Goal: Task Accomplishment & Management: Manage account settings

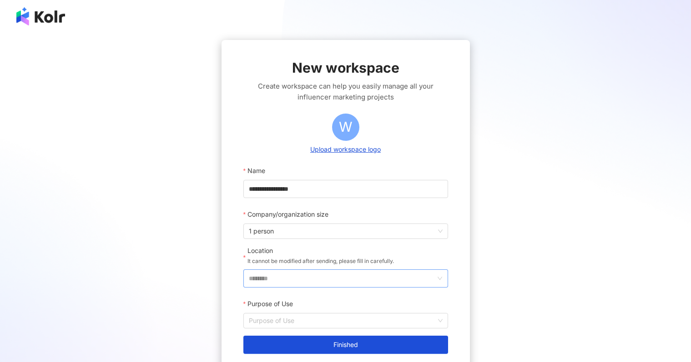
scroll to position [77, 0]
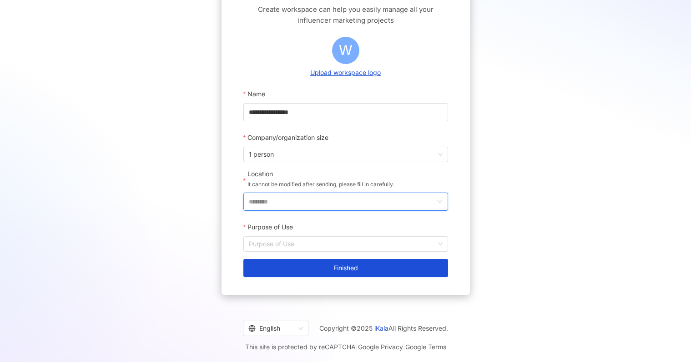
click at [380, 207] on input "********" at bounding box center [342, 201] width 186 height 17
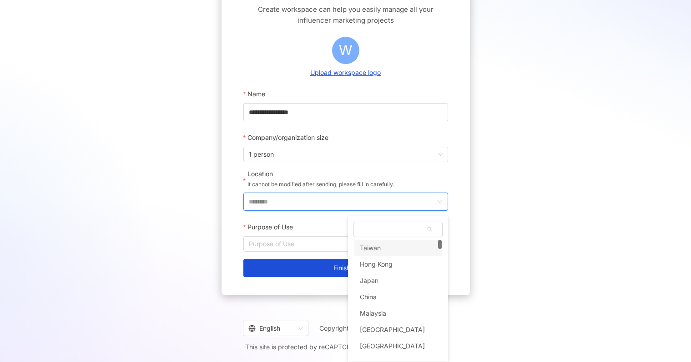
click at [389, 245] on div "Taiwan" at bounding box center [397, 248] width 87 height 16
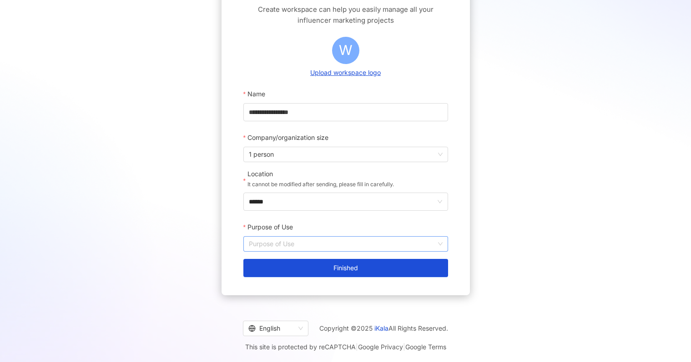
click at [335, 242] on input "Purpose of Use" at bounding box center [346, 244] width 194 height 15
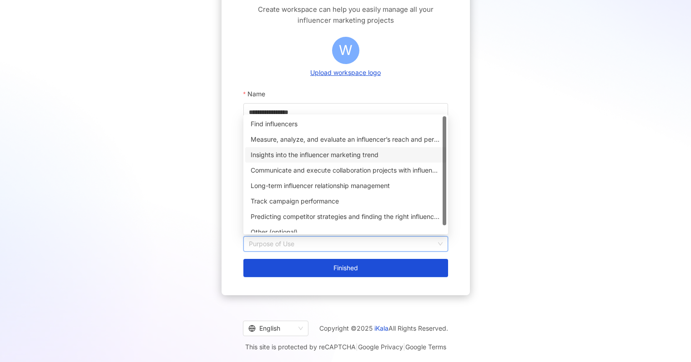
click at [365, 154] on div "Insights into the influencer marketing trend" at bounding box center [346, 155] width 190 height 10
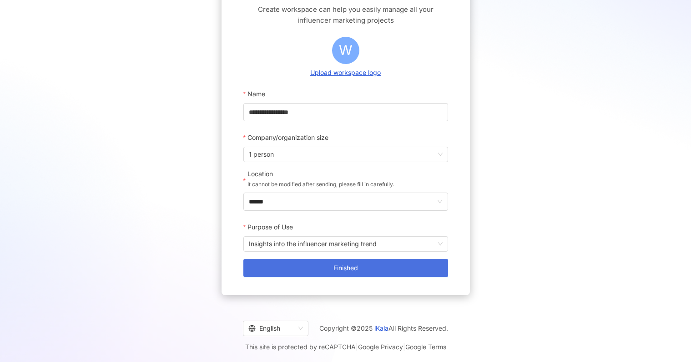
click at [356, 272] on button "Finished" at bounding box center [345, 268] width 205 height 18
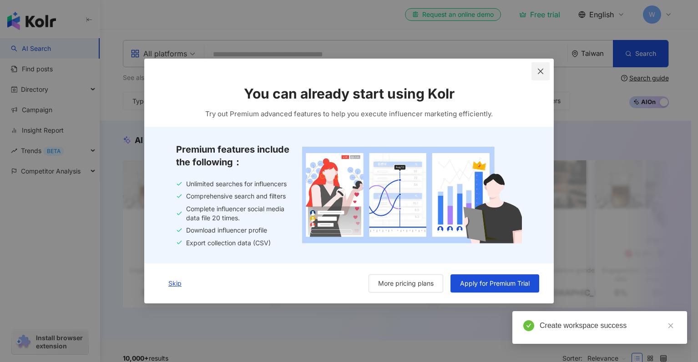
click at [539, 73] on icon "close" at bounding box center [540, 71] width 5 height 5
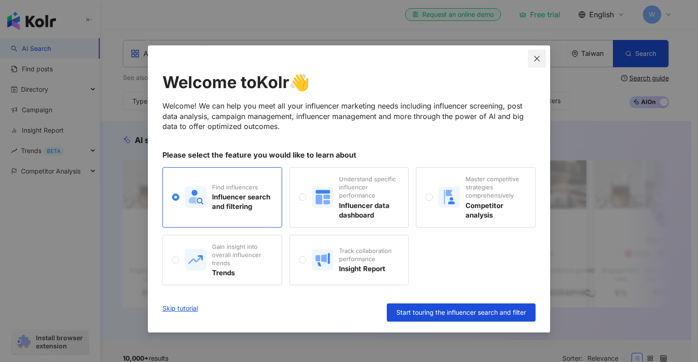
click at [538, 61] on icon "close" at bounding box center [536, 58] width 7 height 7
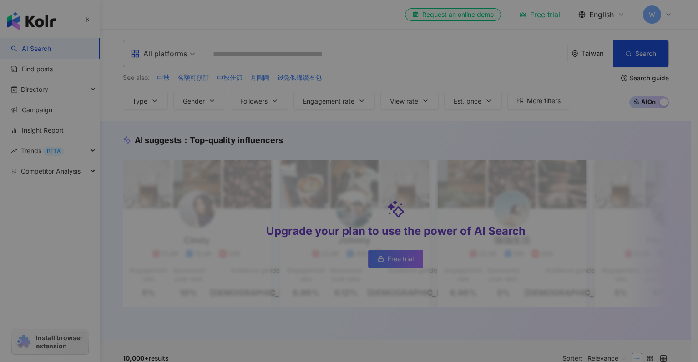
click at [584, 59] on div "What's new Threads Data is Now Live! Explore Influencer Performance on Threads …" at bounding box center [349, 181] width 698 height 362
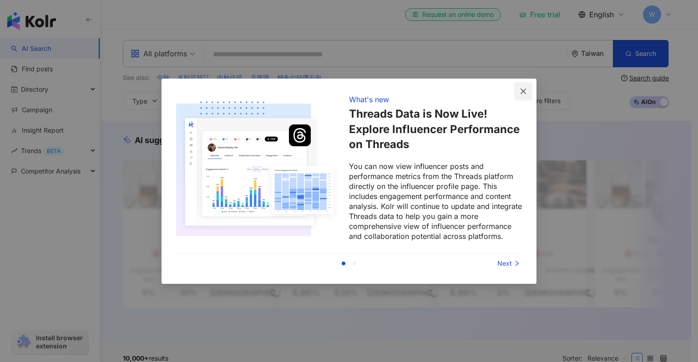
click at [522, 93] on icon "close" at bounding box center [522, 91] width 7 height 7
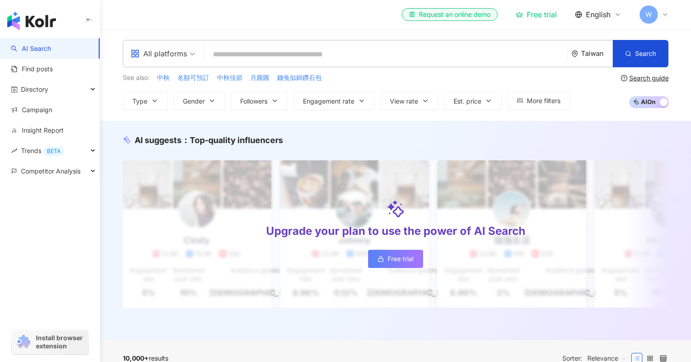
click at [587, 55] on div "Taiwan" at bounding box center [597, 54] width 32 height 8
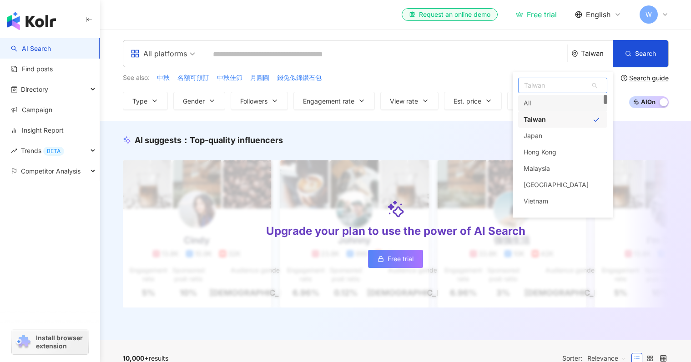
click at [549, 101] on div "All" at bounding box center [562, 103] width 89 height 16
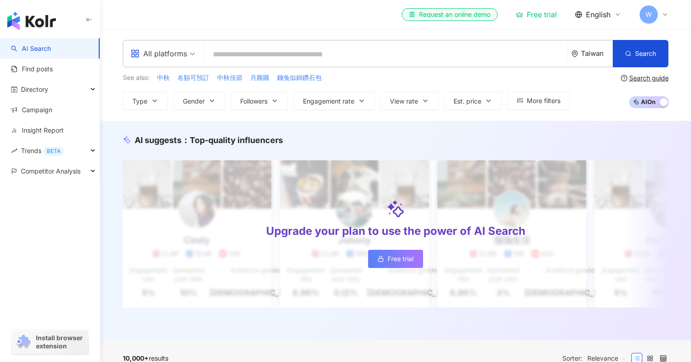
click at [440, 55] on input "search" at bounding box center [386, 54] width 356 height 17
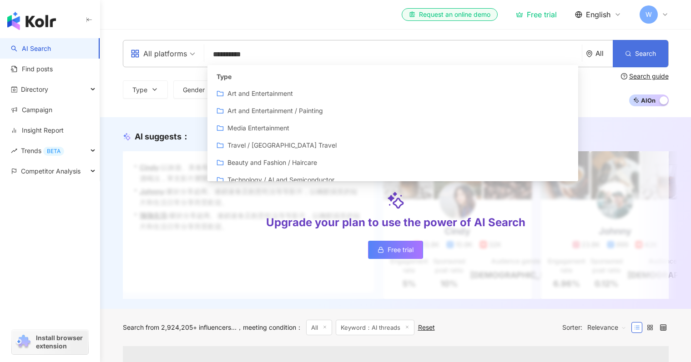
type input "**********"
click at [657, 54] on button "Search" at bounding box center [640, 53] width 55 height 27
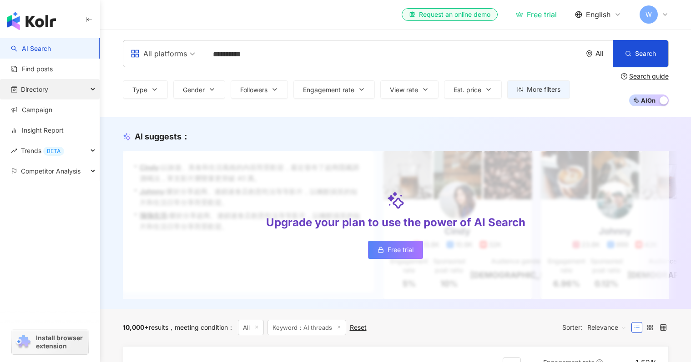
click at [66, 88] on div "Directory" at bounding box center [50, 89] width 100 height 20
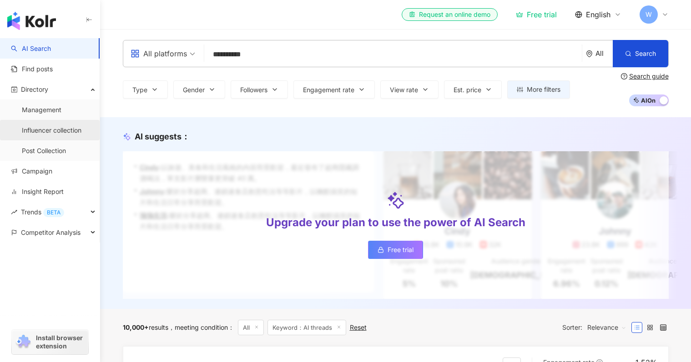
click at [70, 135] on link "Influencer collection" at bounding box center [52, 130] width 60 height 9
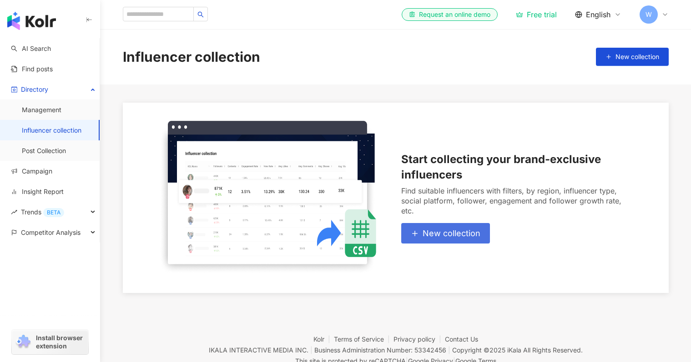
click at [428, 232] on span "New collection" at bounding box center [452, 234] width 58 height 10
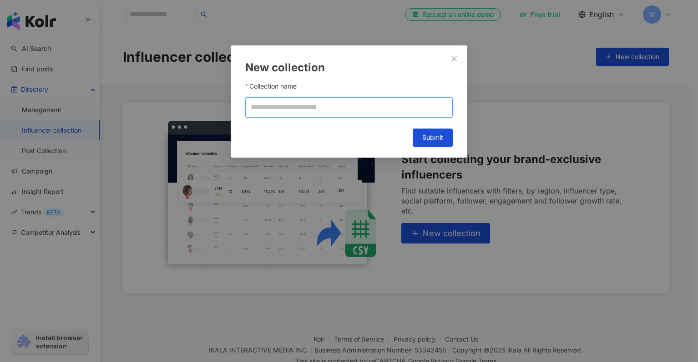
click at [362, 106] on input "Collection name" at bounding box center [348, 107] width 207 height 20
type input "**********"
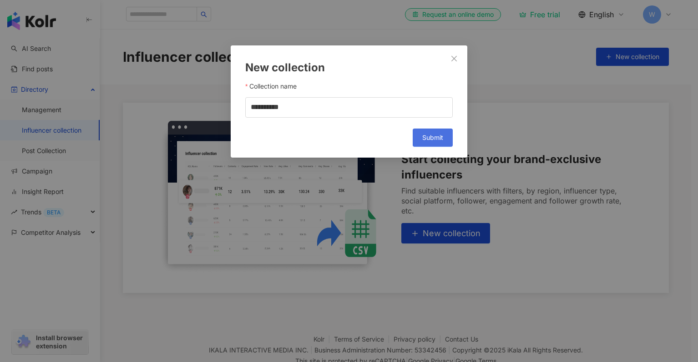
click at [426, 138] on span "Submit" at bounding box center [432, 137] width 21 height 7
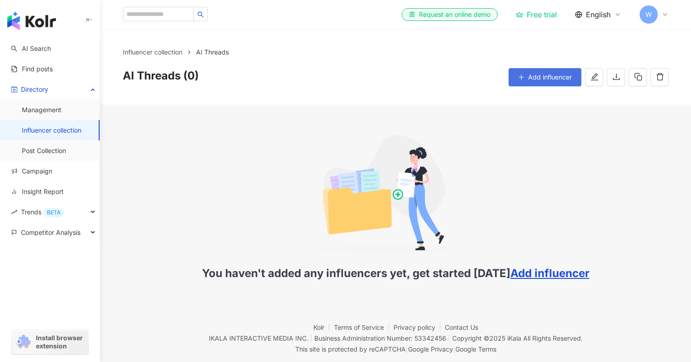
click at [523, 78] on icon "plus" at bounding box center [521, 77] width 6 height 6
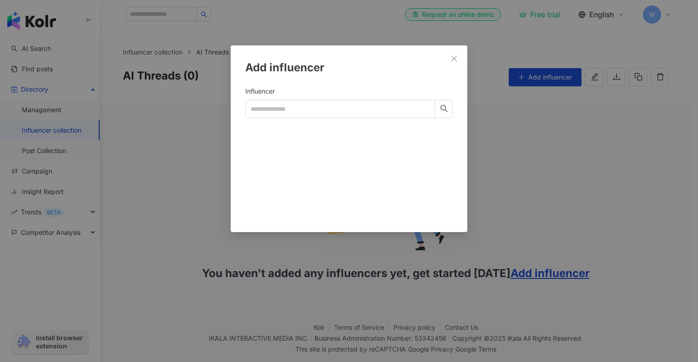
click at [450, 58] on icon "close" at bounding box center [453, 58] width 7 height 7
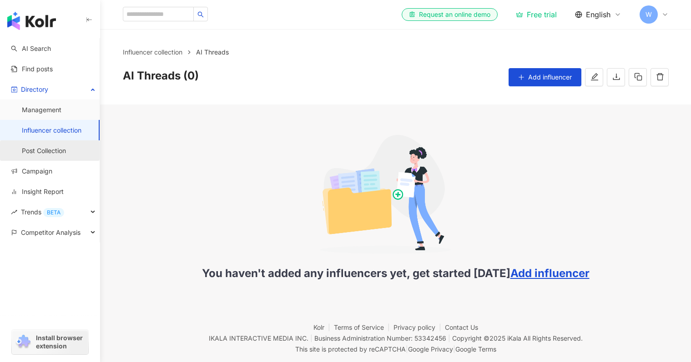
click at [65, 146] on link "Post Collection" at bounding box center [44, 150] width 44 height 9
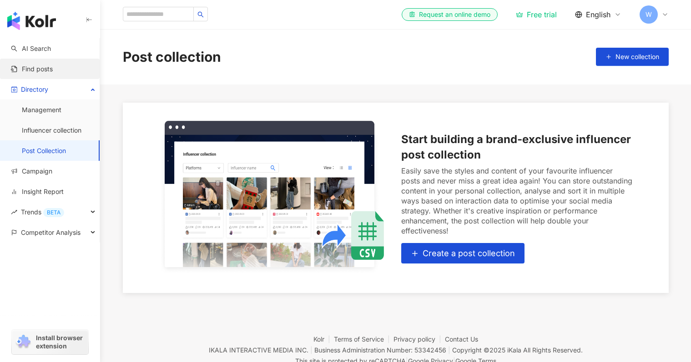
click at [53, 74] on link "Find posts" at bounding box center [32, 69] width 42 height 9
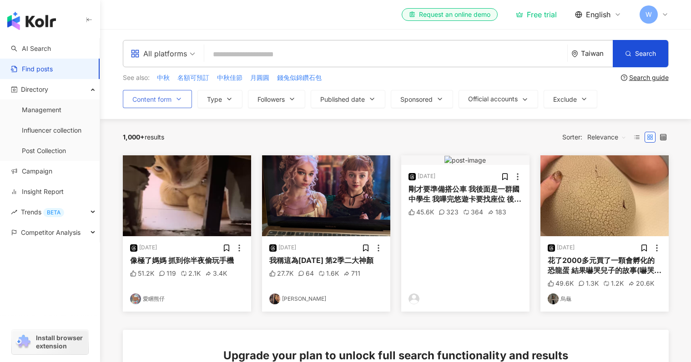
click at [169, 99] on span "Content form" at bounding box center [151, 99] width 39 height 7
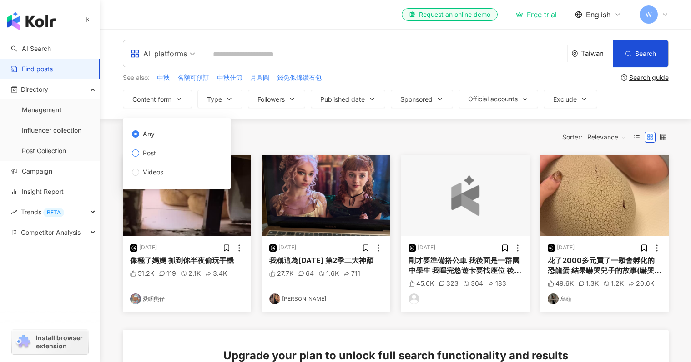
click at [143, 154] on span "Post" at bounding box center [149, 153] width 20 height 10
click at [223, 100] on button "Type" at bounding box center [219, 99] width 45 height 18
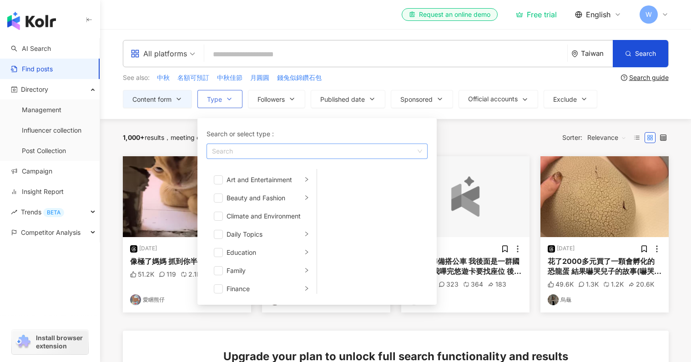
click at [271, 151] on div "button" at bounding box center [312, 151] width 208 height 7
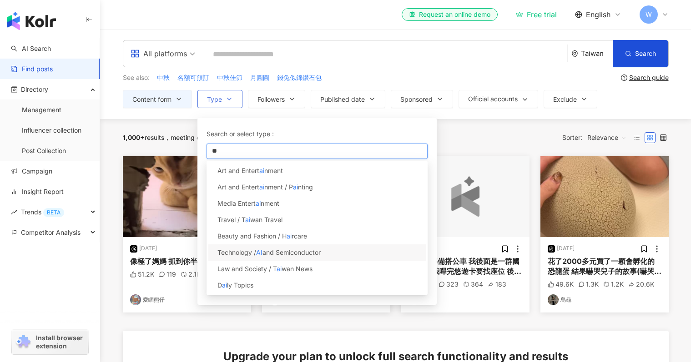
type input "**"
click at [330, 252] on div "Technology / AI and Semiconductor" at bounding box center [316, 253] width 217 height 16
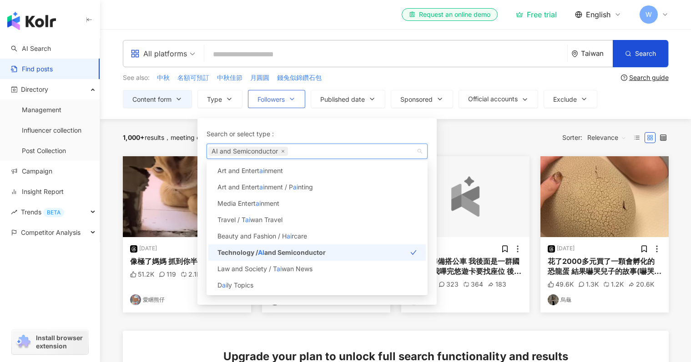
click at [278, 104] on button "Followers" at bounding box center [276, 99] width 57 height 18
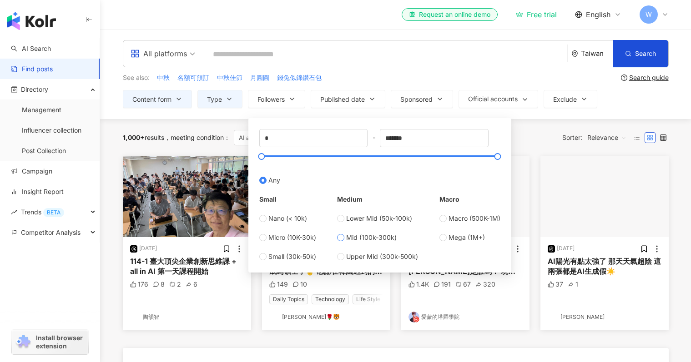
click at [373, 239] on span "Mid (100k-300k)" at bounding box center [371, 238] width 50 height 10
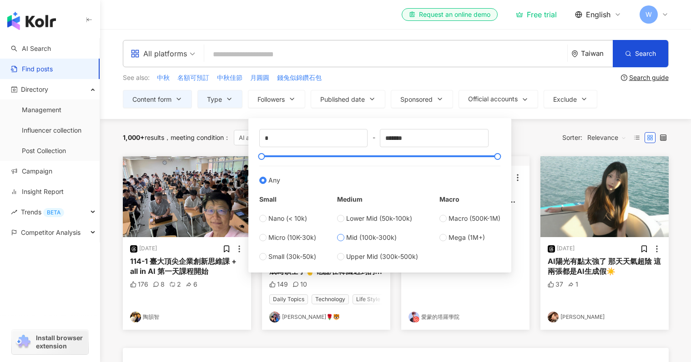
type input "******"
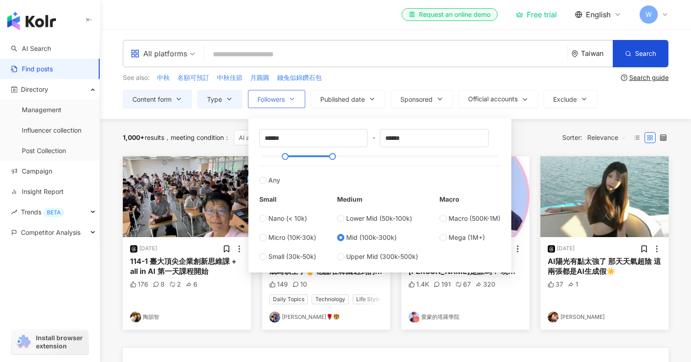
click at [299, 99] on button "Followers" at bounding box center [276, 99] width 57 height 18
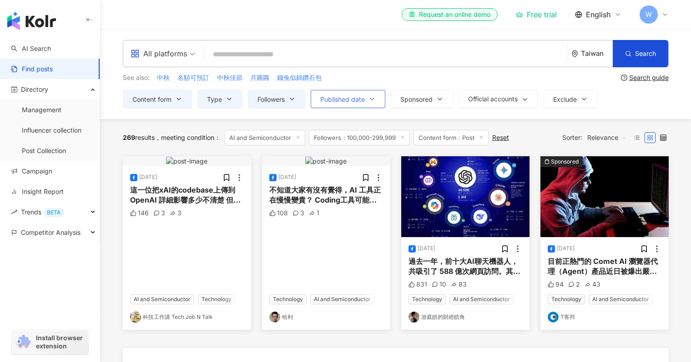
click at [342, 97] on span "Published date" at bounding box center [342, 99] width 45 height 7
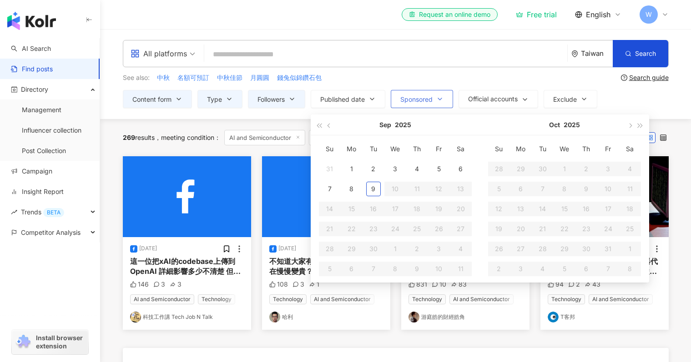
click at [419, 98] on span "Sponsored" at bounding box center [416, 99] width 32 height 7
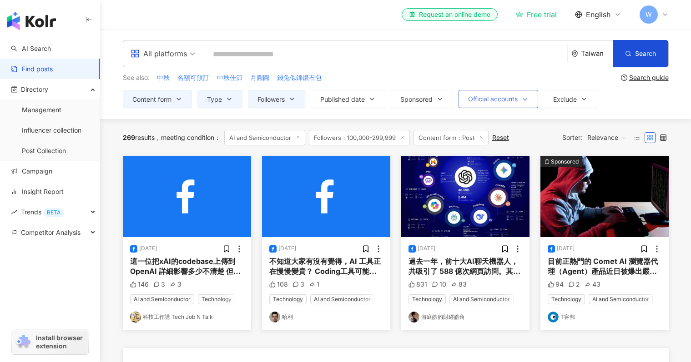
click at [493, 102] on span "Official accounts" at bounding box center [493, 99] width 50 height 7
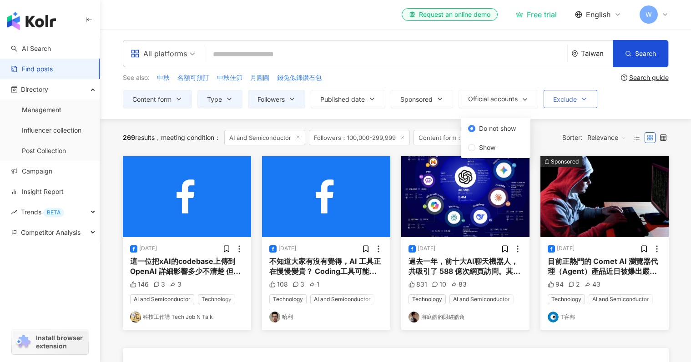
click at [559, 102] on span "Exclude" at bounding box center [565, 99] width 24 height 7
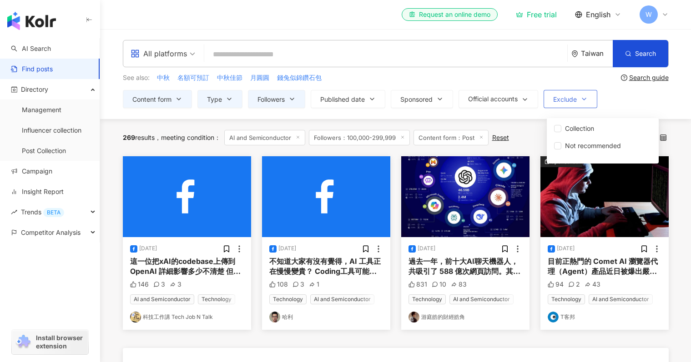
click at [573, 97] on span "Exclude" at bounding box center [565, 99] width 24 height 7
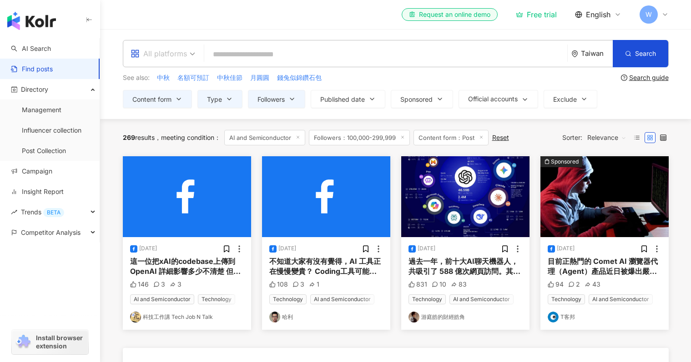
click at [179, 51] on div "All platforms" at bounding box center [159, 53] width 56 height 15
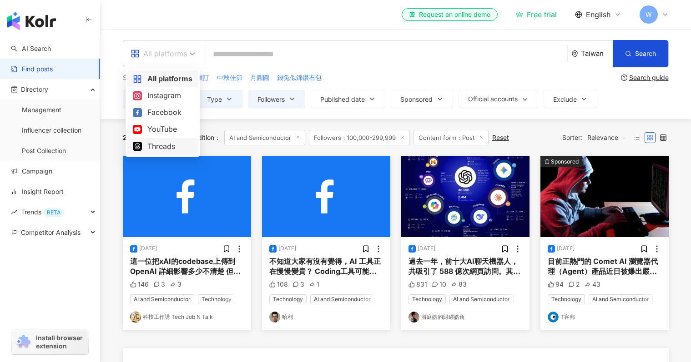
click at [169, 150] on div "Threads" at bounding box center [163, 146] width 60 height 11
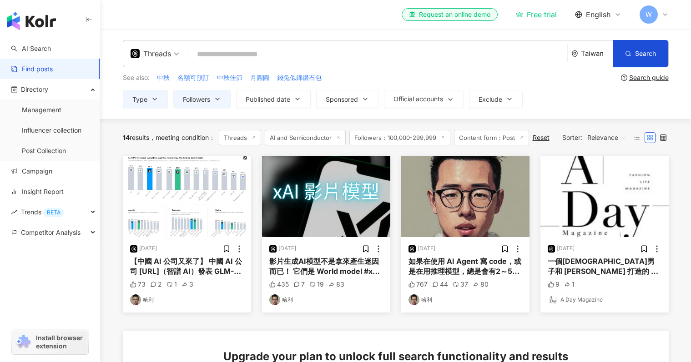
click at [597, 59] on div "Taiwan" at bounding box center [591, 53] width 41 height 26
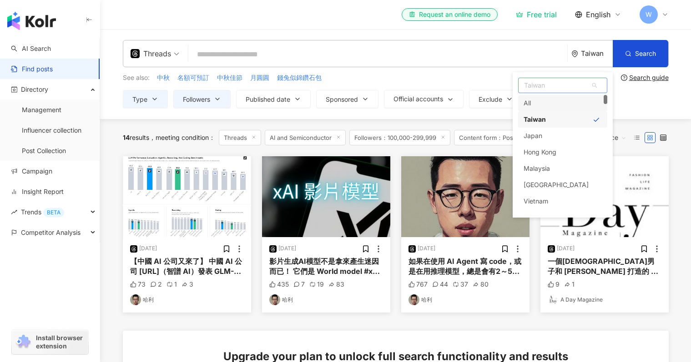
click at [558, 102] on div "All" at bounding box center [562, 103] width 89 height 16
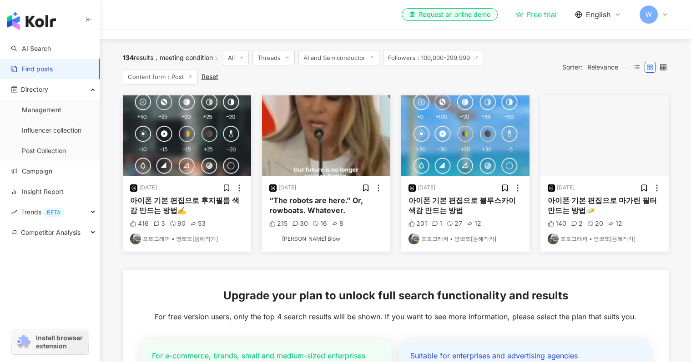
scroll to position [86, 0]
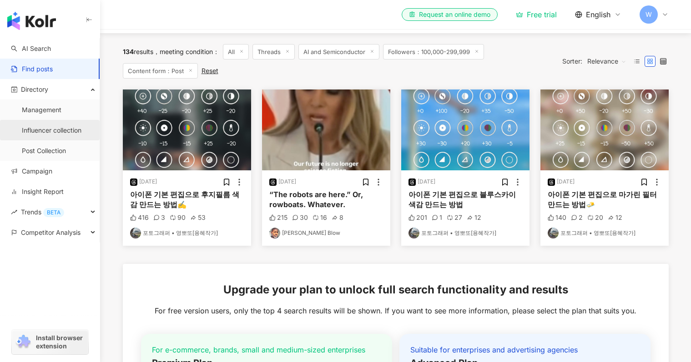
click at [55, 135] on link "Influencer collection" at bounding box center [52, 130] width 60 height 9
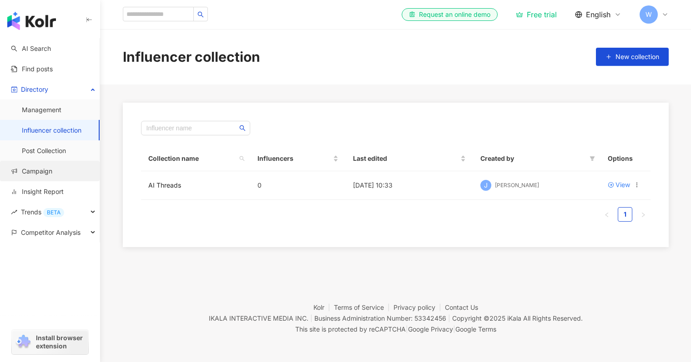
click at [48, 176] on link "Campaign" at bounding box center [31, 171] width 41 height 9
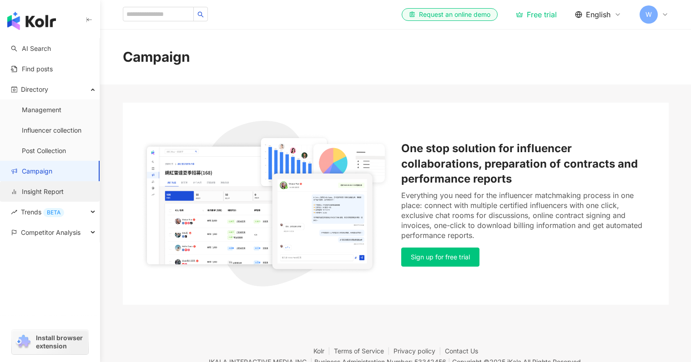
click at [48, 193] on link "Insight Report" at bounding box center [37, 191] width 53 height 9
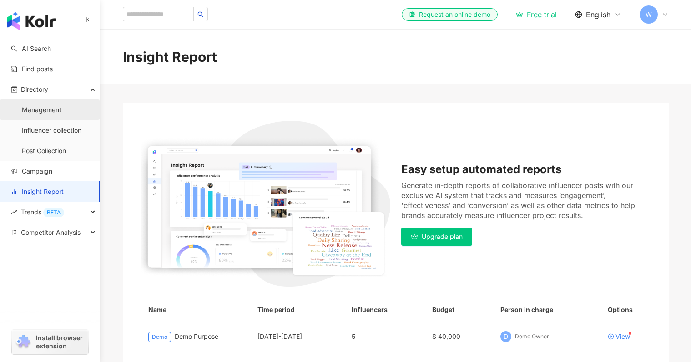
click at [61, 106] on link "Management" at bounding box center [42, 110] width 40 height 9
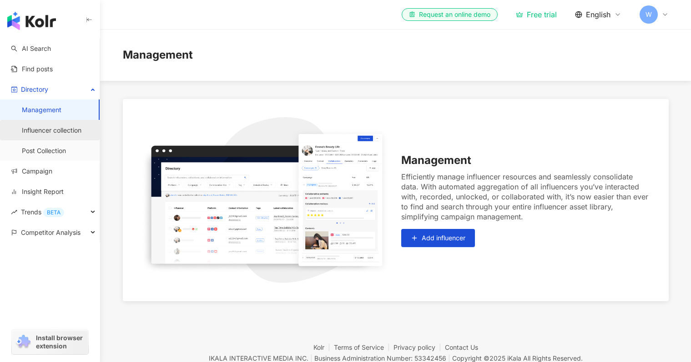
click at [59, 129] on link "Influencer collection" at bounding box center [52, 130] width 60 height 9
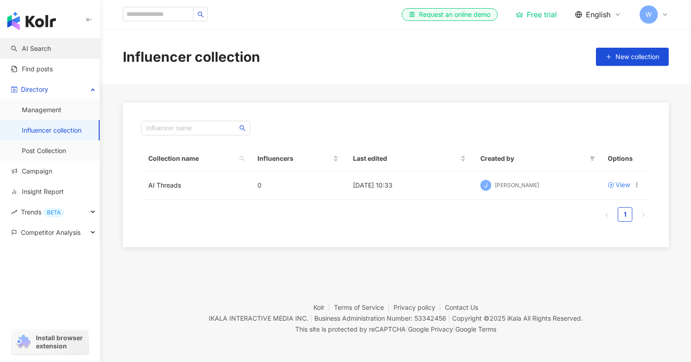
click at [51, 44] on link "AI Search" at bounding box center [31, 48] width 40 height 9
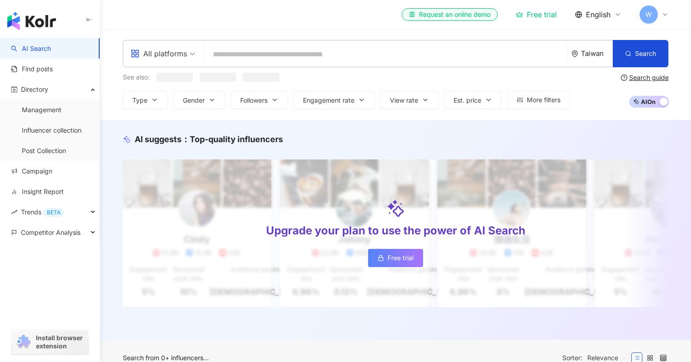
click at [541, 17] on div "Free trial" at bounding box center [536, 14] width 41 height 9
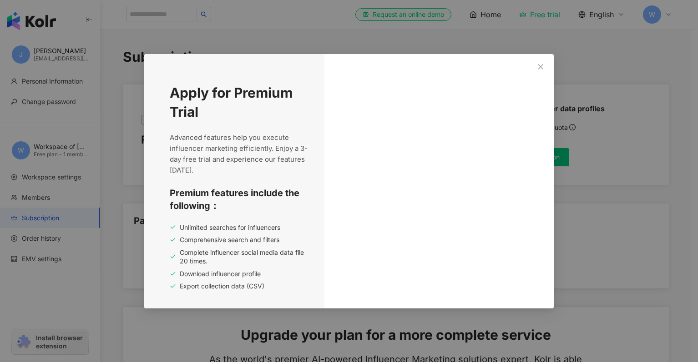
click at [683, 181] on div "Apply for Premium Trial Advanced features help you execute influencer marketing…" at bounding box center [349, 181] width 698 height 362
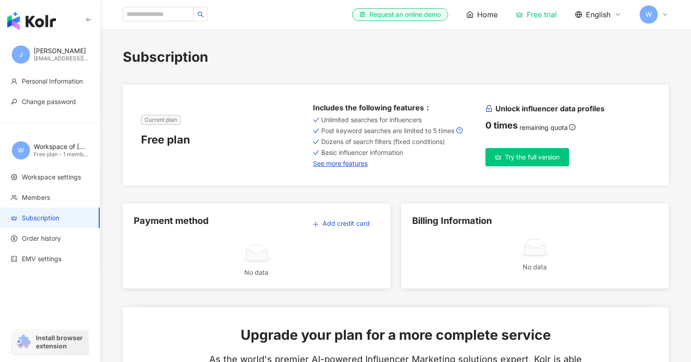
click at [539, 15] on div "Free trial" at bounding box center [536, 14] width 41 height 9
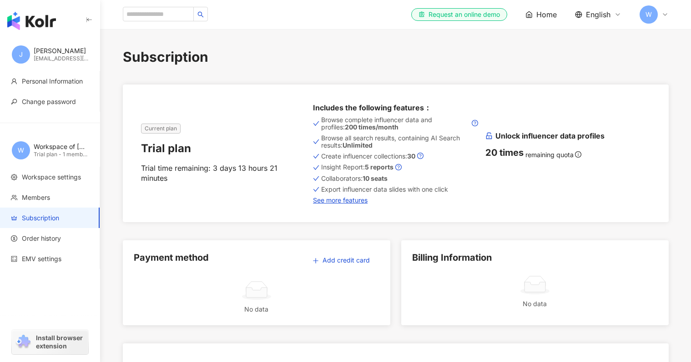
click at [36, 20] on img "button" at bounding box center [31, 21] width 49 height 18
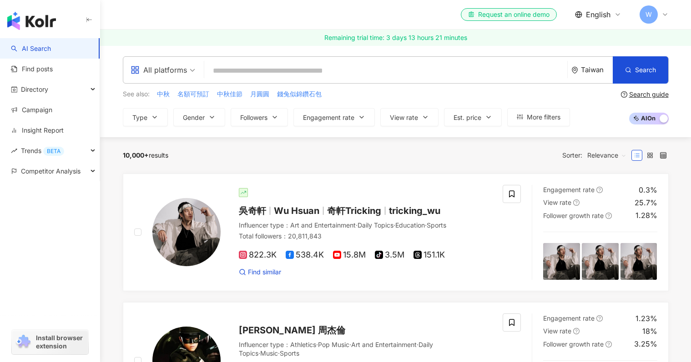
click at [595, 74] on div "Taiwan" at bounding box center [597, 70] width 32 height 8
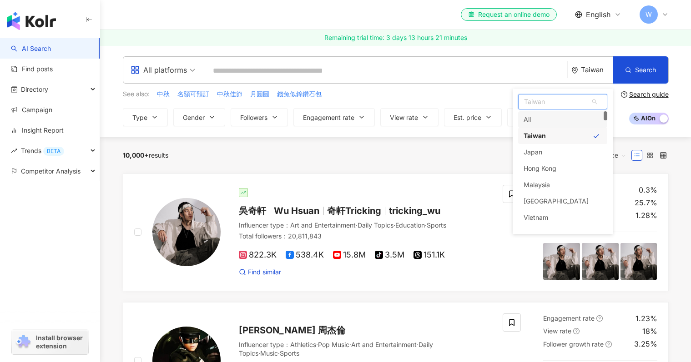
click at [561, 120] on div "All" at bounding box center [562, 119] width 89 height 16
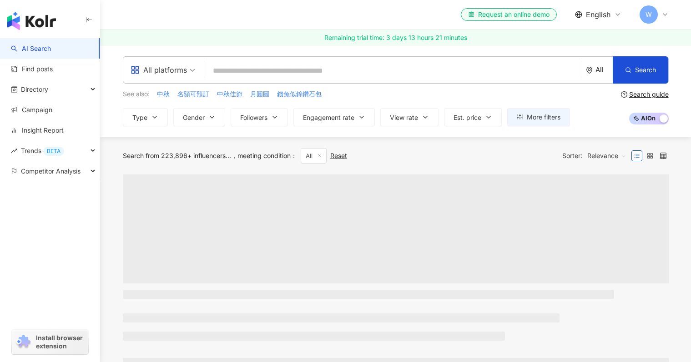
click at [155, 72] on div "All platforms" at bounding box center [159, 70] width 56 height 15
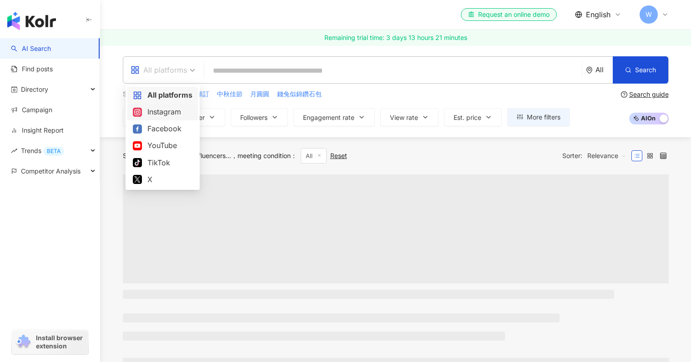
click at [161, 110] on div "Instagram" at bounding box center [163, 111] width 60 height 11
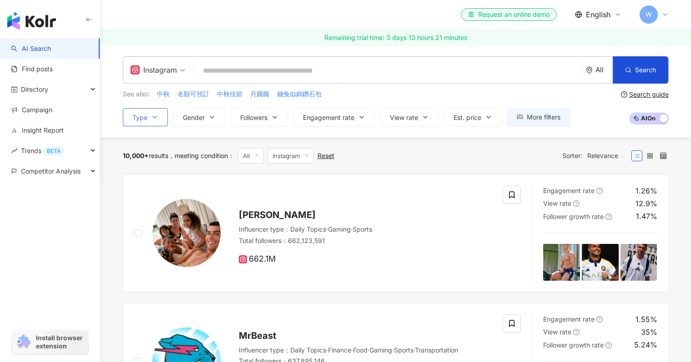
click at [143, 119] on span "Type" at bounding box center [139, 117] width 15 height 7
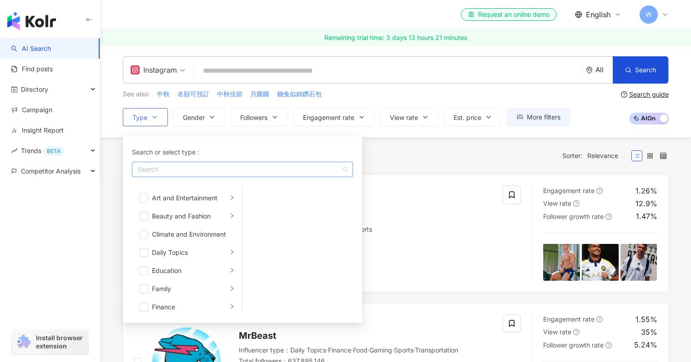
click at [185, 170] on div "button" at bounding box center [238, 169] width 208 height 7
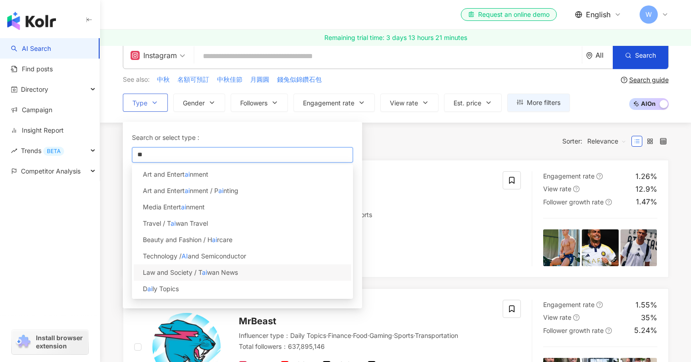
scroll to position [16, 0]
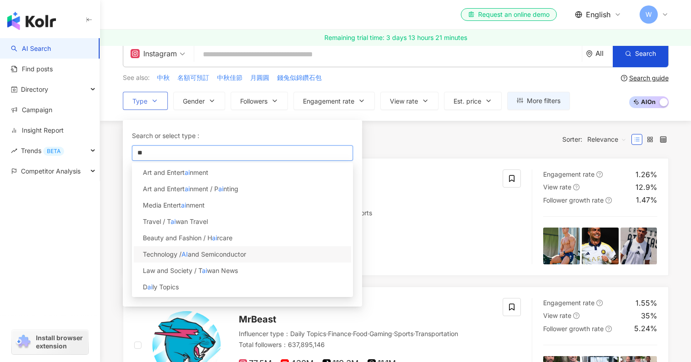
type input "**"
click at [226, 253] on span "and Semiconductor" at bounding box center [217, 255] width 58 height 8
drag, startPoint x: 408, startPoint y: 125, endPoint x: 390, endPoint y: 124, distance: 17.8
click at [409, 125] on div "10,000+ results meeting condition ： All Instagram Reset Sorter: Relevance" at bounding box center [396, 139] width 546 height 37
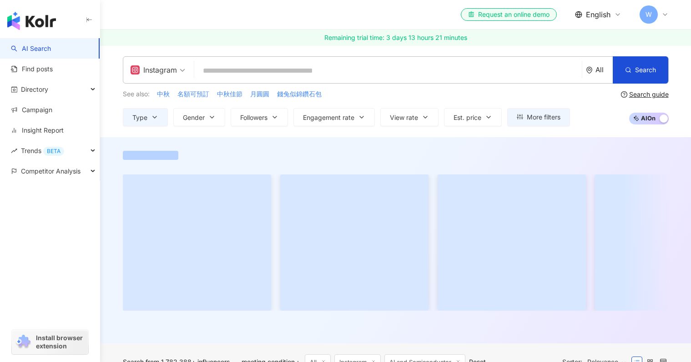
click at [332, 101] on div "See also: 中秋 名額可預訂 中秋佳節 月圓圓 錢兔似錦鑽石包 Type Gender Followers Engagement rate View …" at bounding box center [346, 107] width 447 height 37
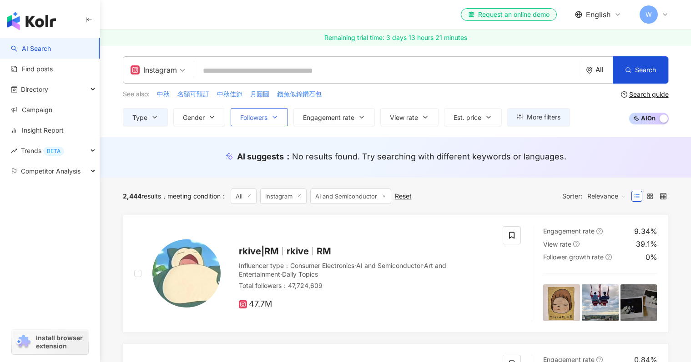
click at [278, 116] on icon "button" at bounding box center [274, 117] width 7 height 7
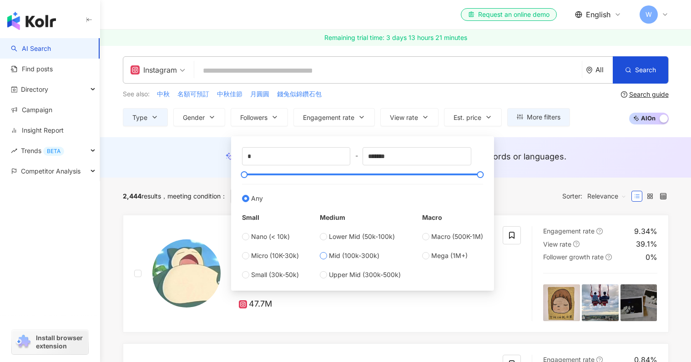
click at [346, 258] on span "Mid (100k-300k)" at bounding box center [354, 256] width 50 height 10
type input "******"
click at [528, 184] on div "2,444 results meeting condition ： All Instagram AI and Semiconductor Reset Sort…" at bounding box center [396, 196] width 546 height 37
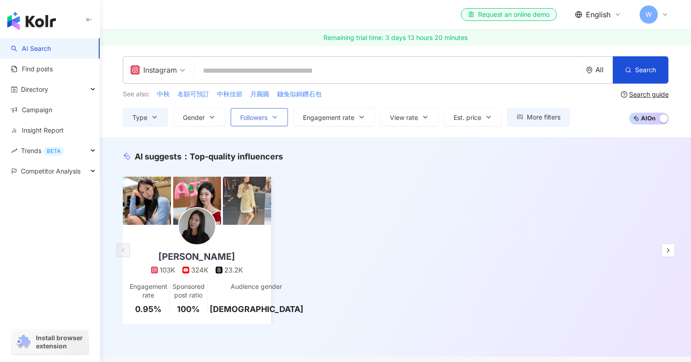
click at [252, 119] on span "Followers" at bounding box center [253, 117] width 27 height 7
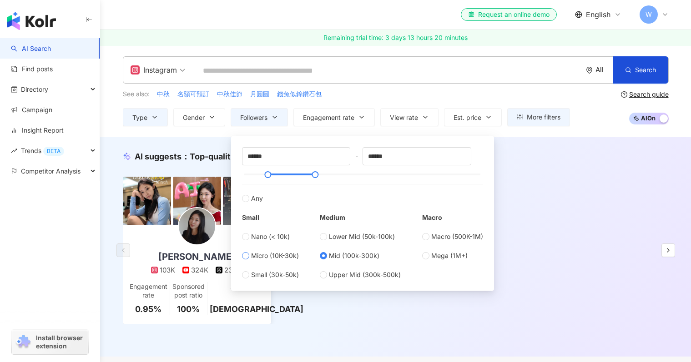
click at [262, 256] on span "Micro (10K-30k)" at bounding box center [275, 256] width 48 height 10
type input "*****"
click at [433, 239] on span "Macro (500K-1M)" at bounding box center [457, 237] width 52 height 10
type input "******"
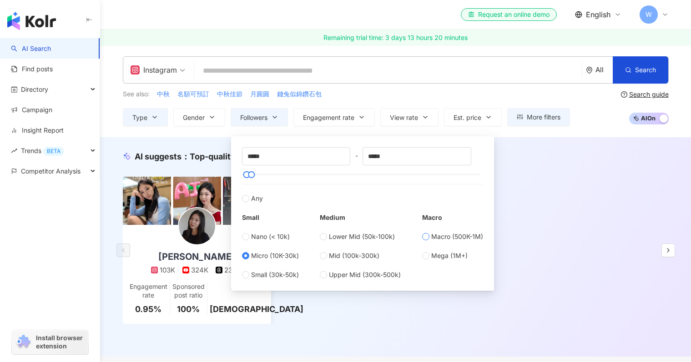
type input "******"
click at [351, 256] on span "Mid (100k-300k)" at bounding box center [354, 256] width 50 height 10
type input "******"
drag, startPoint x: 314, startPoint y: 172, endPoint x: 372, endPoint y: 176, distance: 57.4
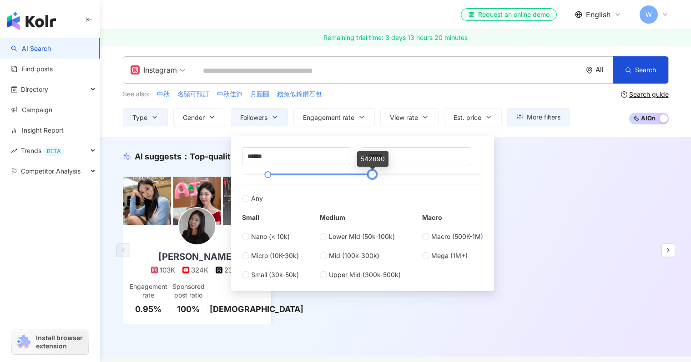
click at [372, 176] on div at bounding box center [372, 174] width 5 height 5
type input "******"
drag, startPoint x: 267, startPoint y: 173, endPoint x: 292, endPoint y: 175, distance: 25.5
click at [292, 175] on div at bounding box center [293, 174] width 5 height 5
click at [547, 208] on div "Lillian Chiu 103K 324K 23.2K Engagement rate 0.95% Sponsored post ratio 100% Au…" at bounding box center [396, 250] width 546 height 147
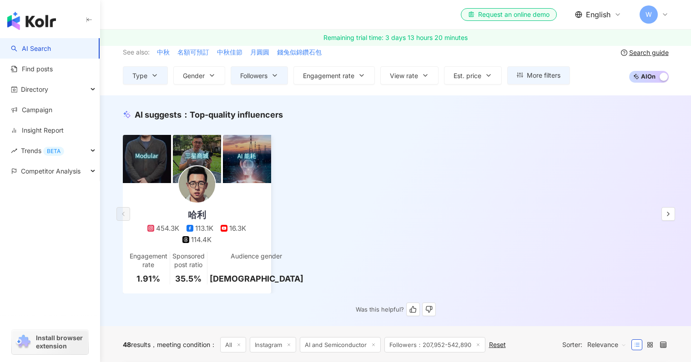
scroll to position [41, 0]
click at [416, 76] on span "View rate" at bounding box center [404, 76] width 28 height 7
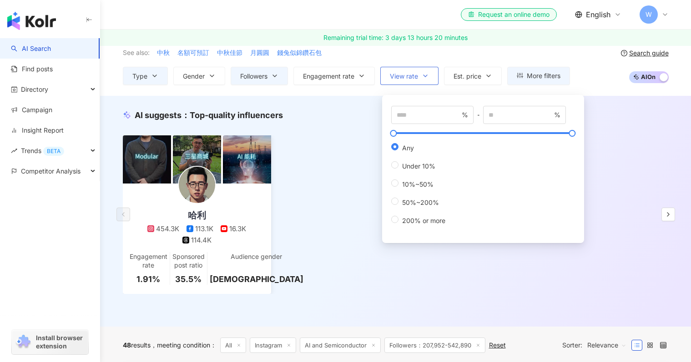
click at [416, 76] on span "View rate" at bounding box center [404, 76] width 28 height 7
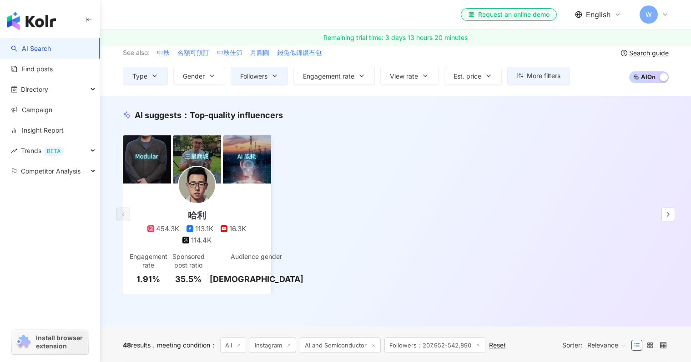
scroll to position [0, 0]
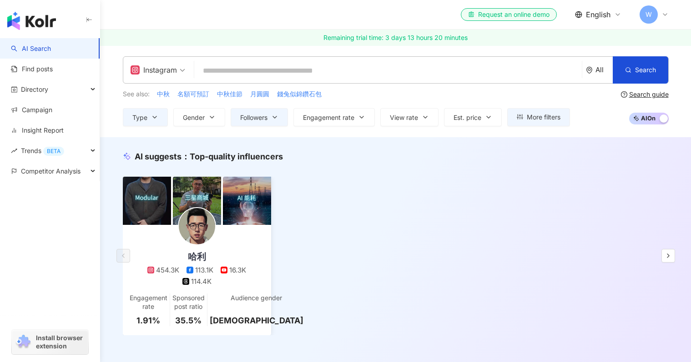
click at [346, 76] on input "search" at bounding box center [388, 70] width 380 height 17
click at [180, 66] on span "Instagram" at bounding box center [158, 70] width 55 height 15
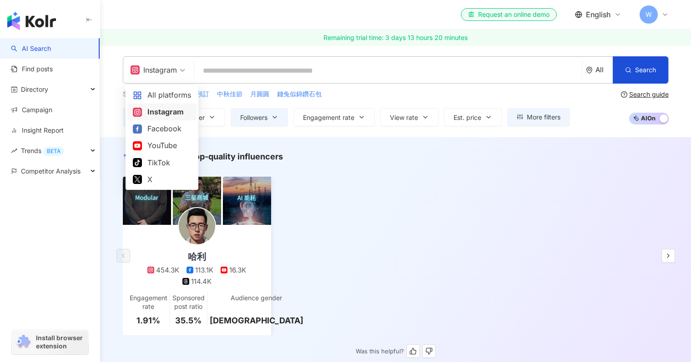
click at [359, 216] on div "哈利 454.3K 113.1K 16.3K 114.4K Engagement rate 1.91% Sponsored post ratio 35.5% …" at bounding box center [396, 256] width 546 height 159
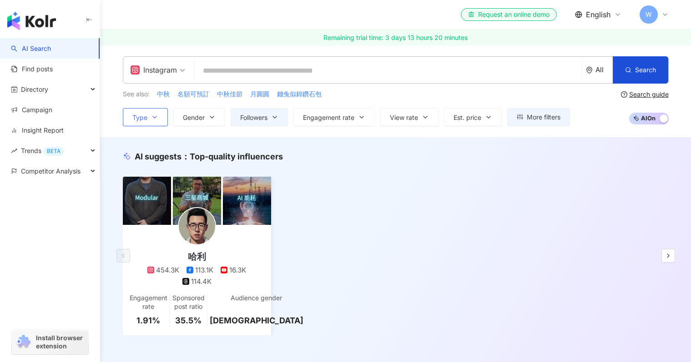
click at [143, 116] on span "Type" at bounding box center [139, 117] width 15 height 7
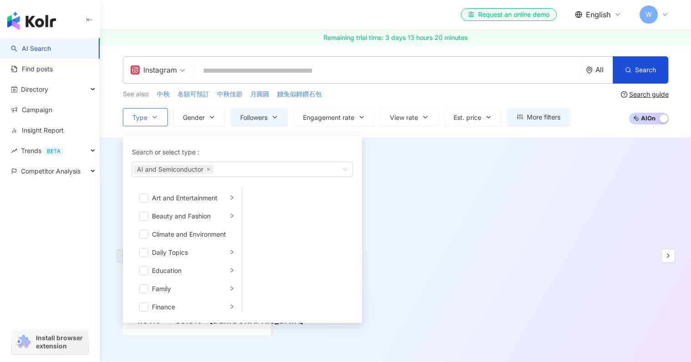
click at [146, 113] on button "Type Search or select type : AI and Semiconductor Art and Entertainment Beauty …" at bounding box center [145, 117] width 45 height 18
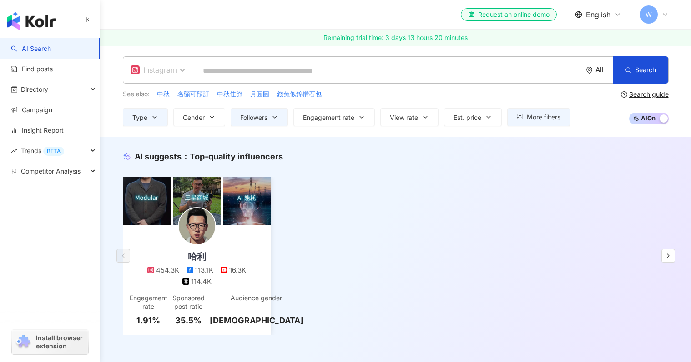
click at [163, 76] on div "Instagram" at bounding box center [154, 70] width 46 height 15
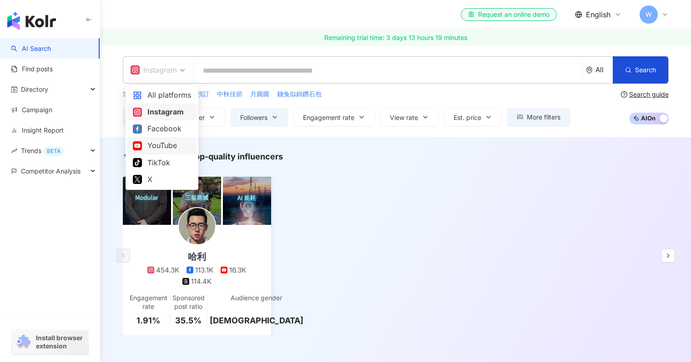
click at [648, 96] on div "Search guide" at bounding box center [649, 94] width 40 height 7
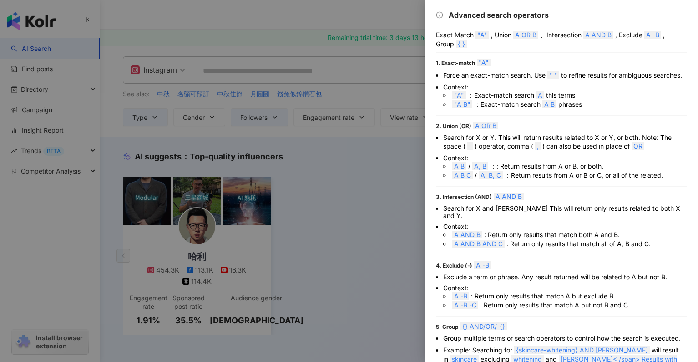
click at [348, 166] on div at bounding box center [349, 181] width 698 height 362
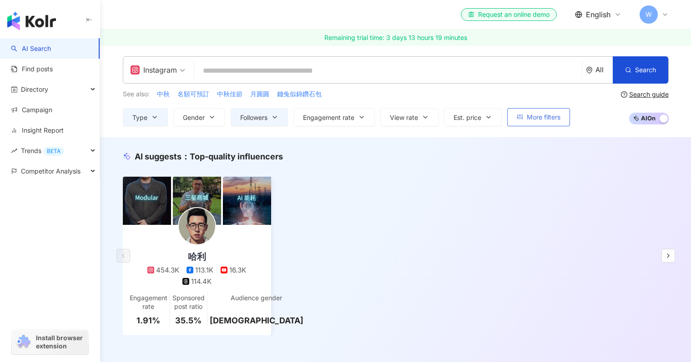
click at [532, 116] on span "More filters" at bounding box center [544, 117] width 34 height 7
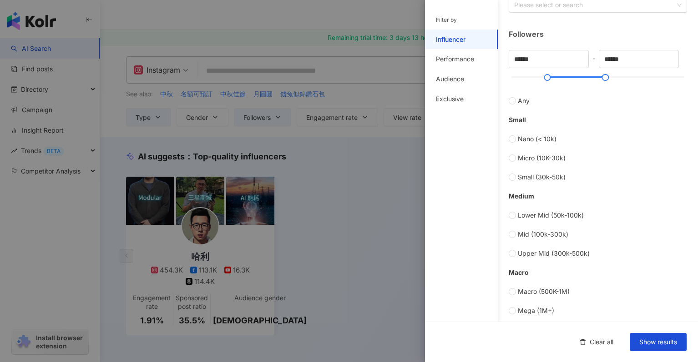
scroll to position [235, 0]
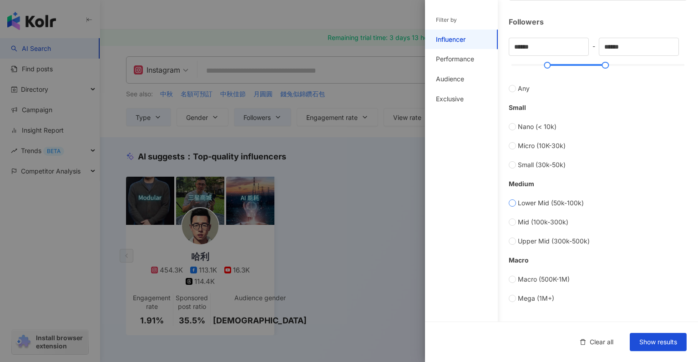
click at [542, 202] on span "Lower Mid (50k-100k)" at bounding box center [551, 203] width 66 height 10
type input "*****"
click at [540, 221] on span "Mid (100k-300k)" at bounding box center [543, 222] width 50 height 10
type input "******"
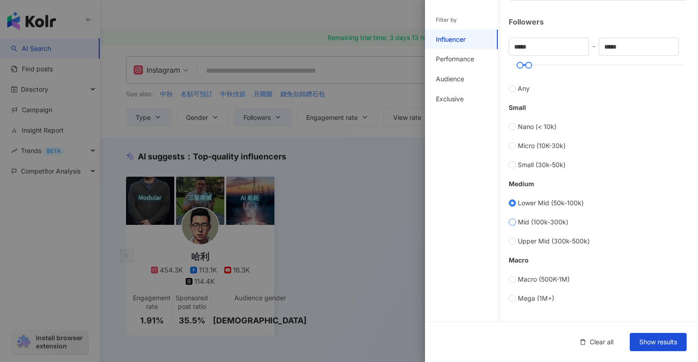
type input "******"
click at [557, 238] on span "Upper Mid (300k-500k)" at bounding box center [554, 242] width 72 height 10
type input "******"
click at [551, 203] on span "Lower Mid (50k-100k)" at bounding box center [551, 203] width 66 height 10
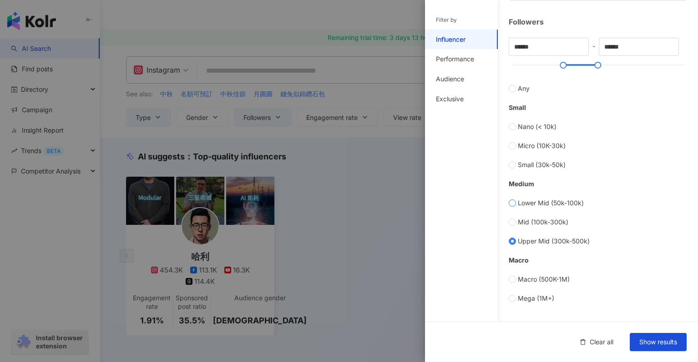
type input "*****"
click at [532, 241] on span "Upper Mid (300k-500k)" at bounding box center [554, 242] width 72 height 10
type input "******"
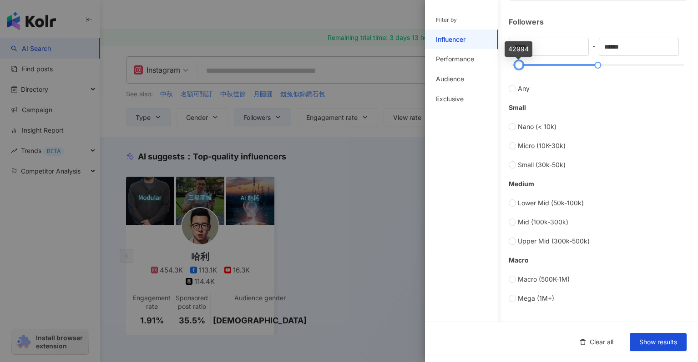
type input "*****"
drag, startPoint x: 557, startPoint y: 65, endPoint x: 515, endPoint y: 69, distance: 42.0
click at [517, 68] on div at bounding box center [519, 65] width 5 height 5
click at [464, 64] on div "Performance" at bounding box center [461, 59] width 73 height 20
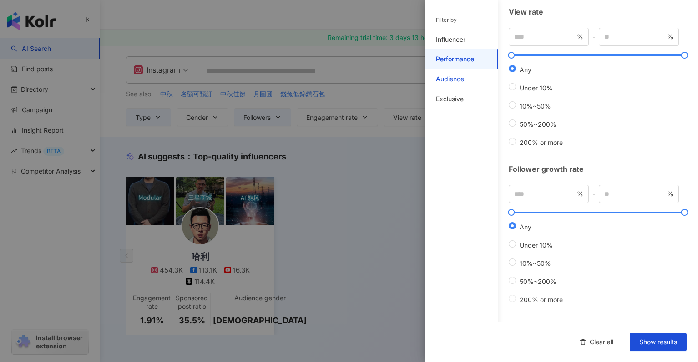
click at [459, 79] on div "Audience" at bounding box center [450, 79] width 28 height 9
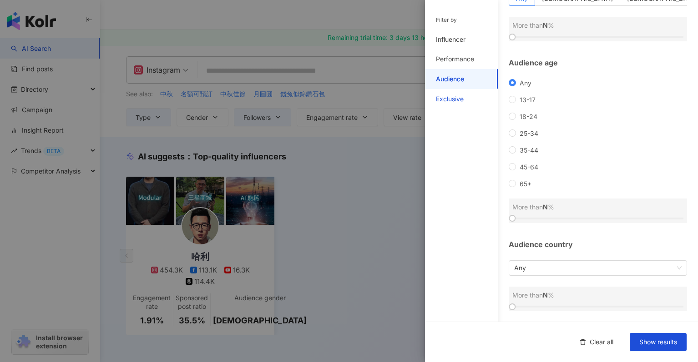
click at [452, 97] on div "Exclusive" at bounding box center [450, 99] width 28 height 9
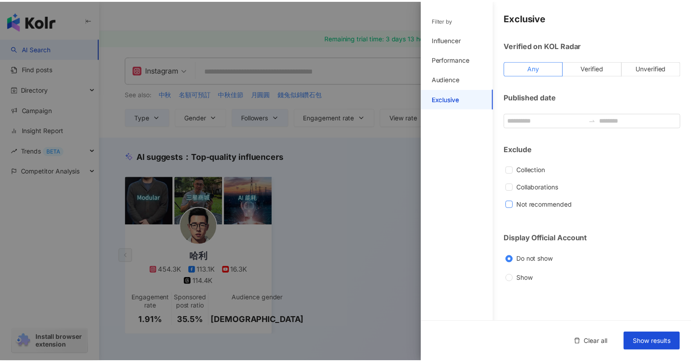
scroll to position [0, 0]
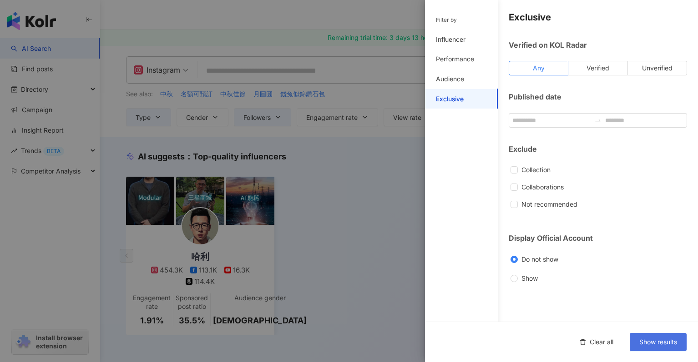
click at [657, 349] on button "Show results" at bounding box center [657, 342] width 57 height 18
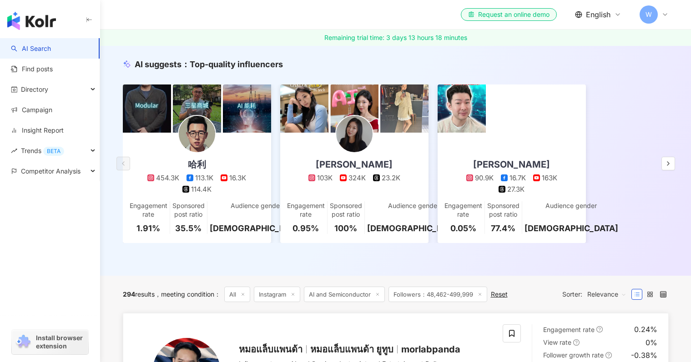
scroll to position [24, 0]
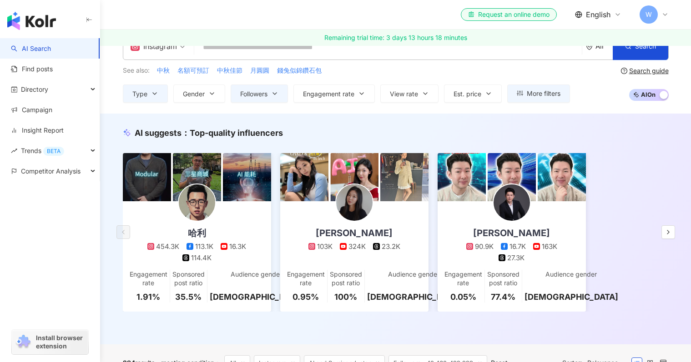
click at [630, 72] on div "Search guide" at bounding box center [649, 70] width 40 height 7
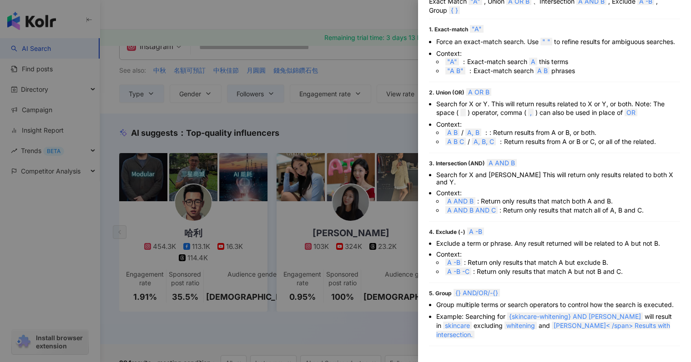
scroll to position [41, 0]
click at [378, 126] on div at bounding box center [345, 181] width 691 height 362
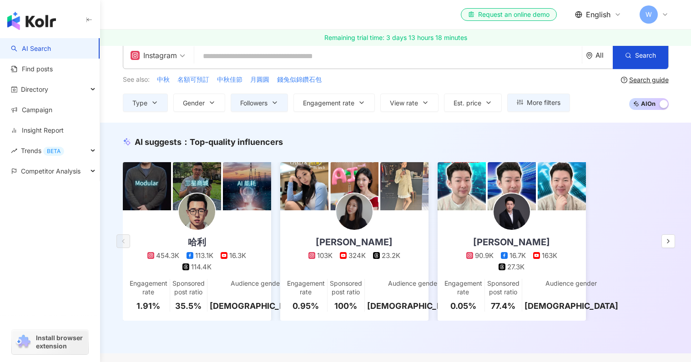
scroll to position [0, 0]
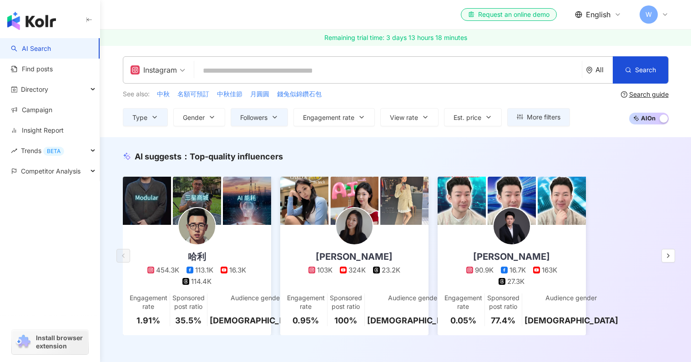
click at [339, 72] on input "search" at bounding box center [388, 70] width 380 height 17
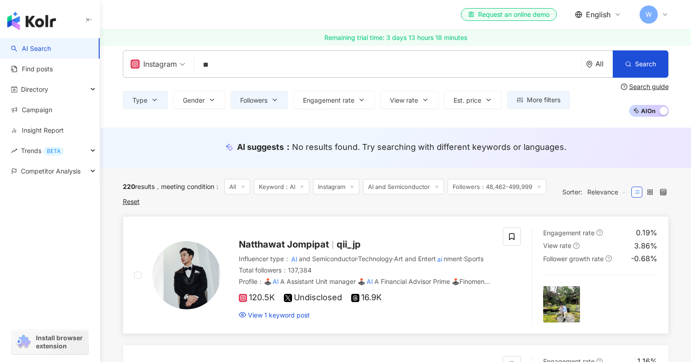
scroll to position [17, 0]
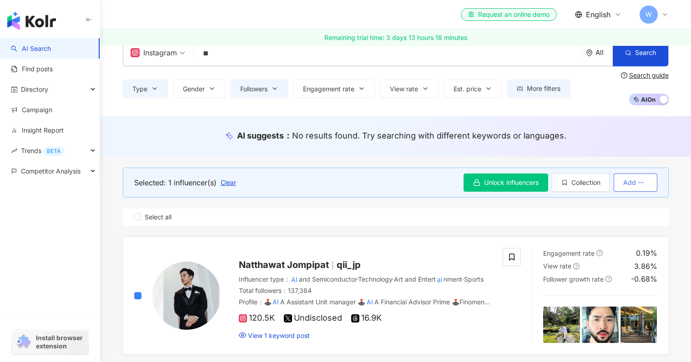
click at [633, 185] on span "Add" at bounding box center [629, 182] width 13 height 7
click at [512, 186] on span "Unlock influencers" at bounding box center [511, 182] width 55 height 7
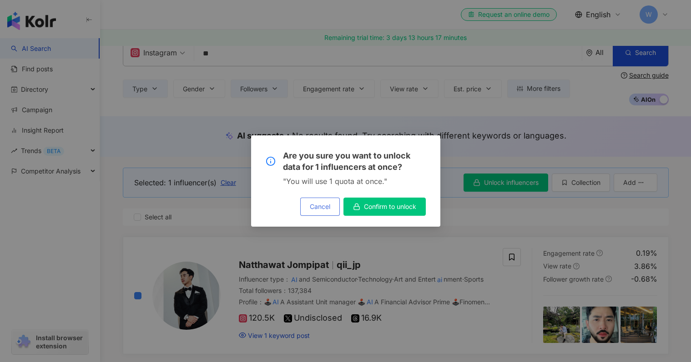
click at [310, 204] on span "Cancel" at bounding box center [320, 206] width 20 height 7
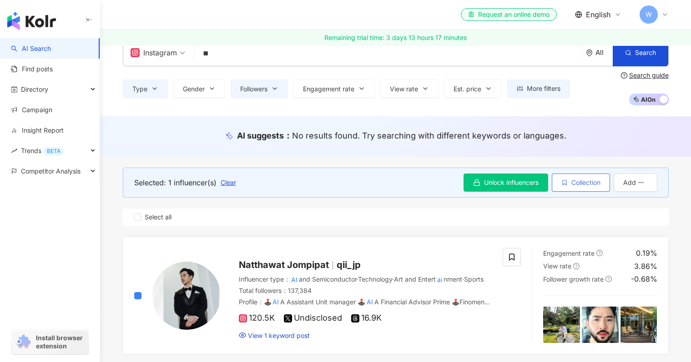
click at [579, 180] on span "Collection" at bounding box center [585, 182] width 29 height 7
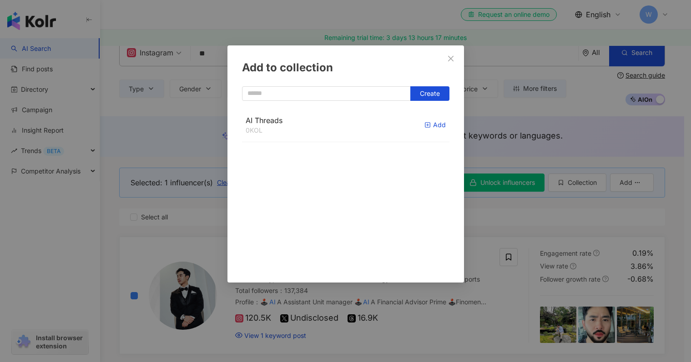
click at [429, 121] on div "Add" at bounding box center [434, 125] width 21 height 10
click at [453, 58] on icon "close" at bounding box center [450, 58] width 7 height 7
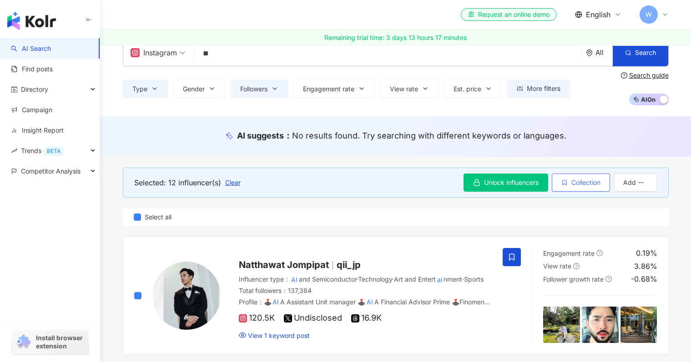
click at [593, 182] on span "Collection" at bounding box center [585, 182] width 29 height 7
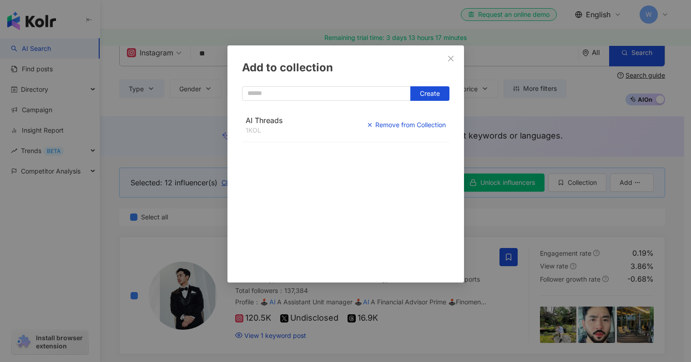
click at [404, 126] on div "Remove from Collection" at bounding box center [406, 125] width 79 height 10
click at [424, 124] on div "Add" at bounding box center [434, 125] width 21 height 10
click at [556, 219] on div "Add to collection Create AI Threads 12 KOL Added" at bounding box center [345, 181] width 691 height 362
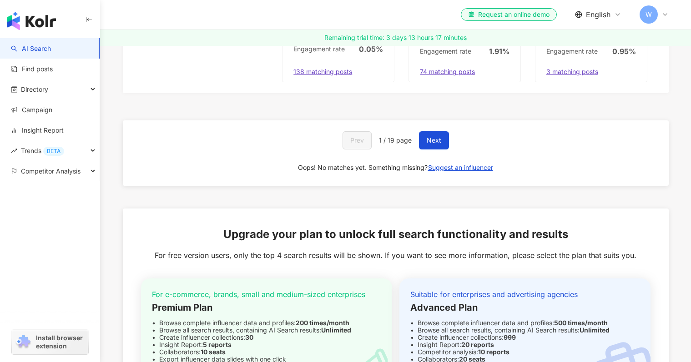
scroll to position [1874, 0]
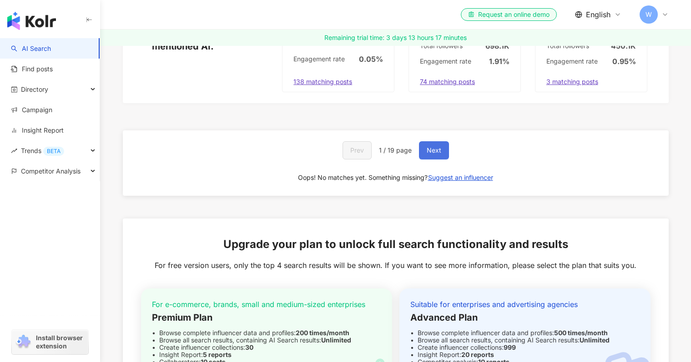
click at [443, 149] on button "Next" at bounding box center [434, 150] width 30 height 18
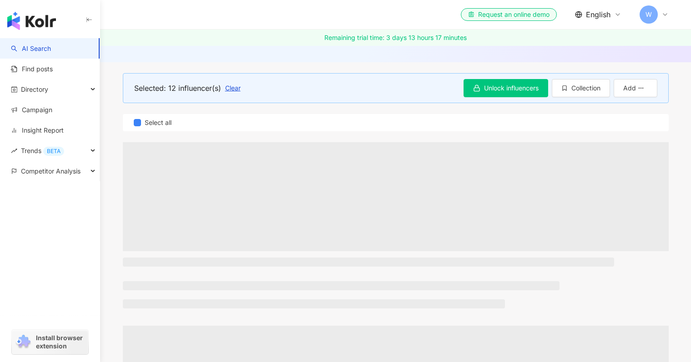
scroll to position [0, 0]
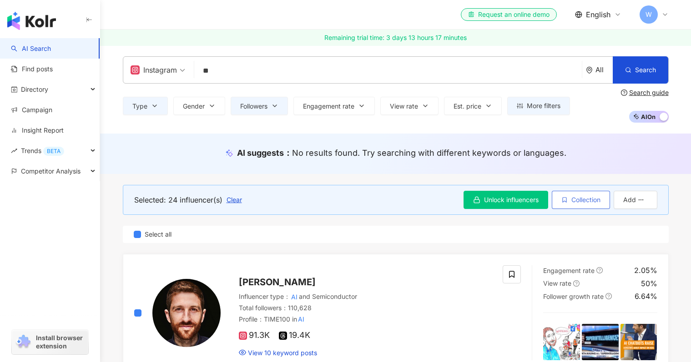
click at [581, 201] on span "Collection" at bounding box center [585, 199] width 29 height 7
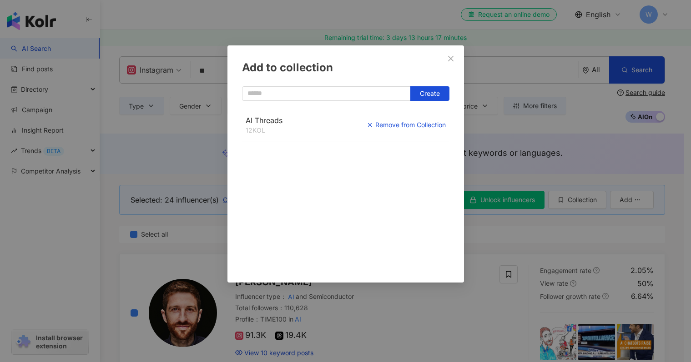
click at [417, 122] on div "Remove from Collection" at bounding box center [406, 125] width 79 height 10
click at [433, 125] on div "Add" at bounding box center [434, 125] width 21 height 10
click at [530, 236] on div "Add to collection Create AI Threads 24 KOL Added" at bounding box center [345, 181] width 691 height 362
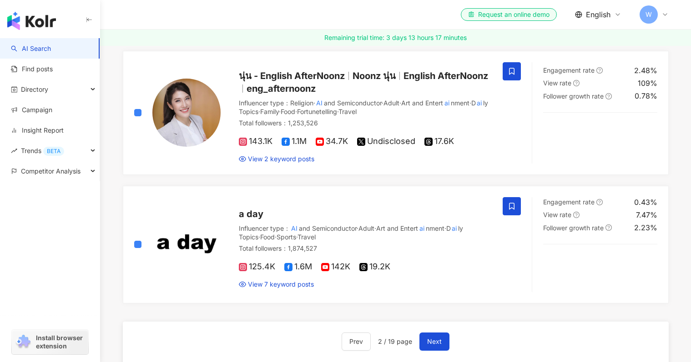
scroll to position [1552, 0]
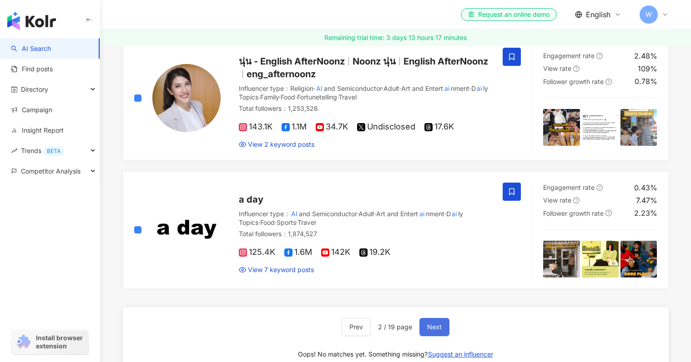
click at [434, 324] on span "Next" at bounding box center [434, 327] width 15 height 7
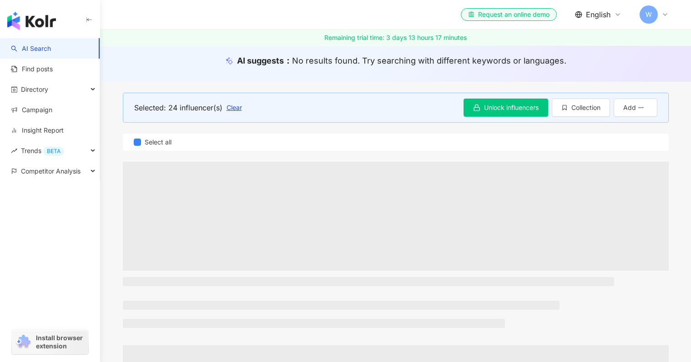
scroll to position [0, 0]
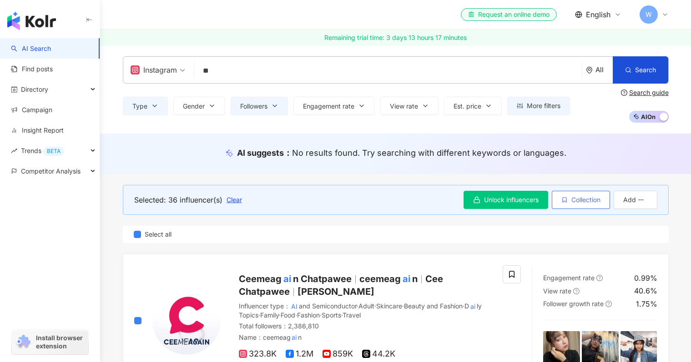
click at [567, 201] on button "Collection" at bounding box center [581, 200] width 58 height 18
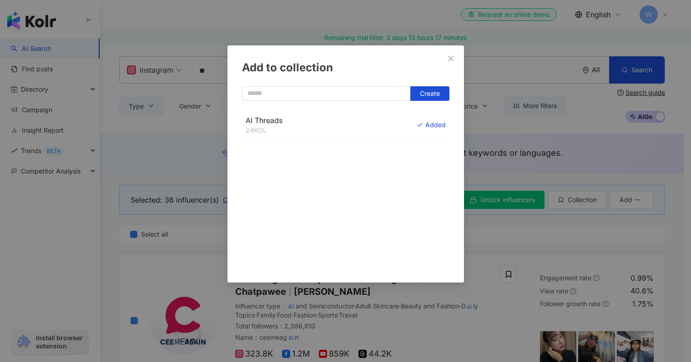
click at [400, 200] on div "AI Threads 24 KOL Added" at bounding box center [345, 190] width 207 height 164
click at [260, 123] on span "AI Threads" at bounding box center [264, 120] width 37 height 9
click at [426, 124] on div "Remove from Collection" at bounding box center [406, 125] width 79 height 10
click at [424, 125] on div "Add" at bounding box center [434, 125] width 21 height 10
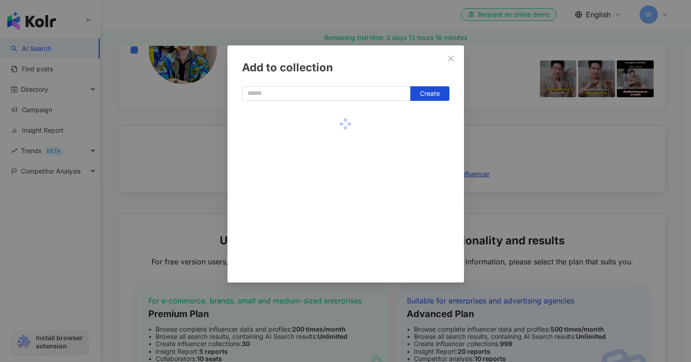
scroll to position [1687, 0]
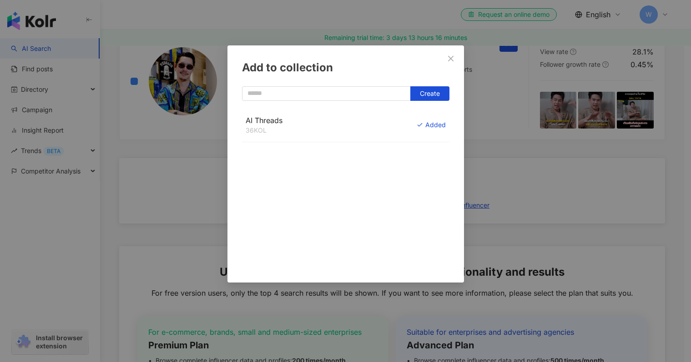
click at [448, 60] on icon "close" at bounding box center [450, 58] width 7 height 7
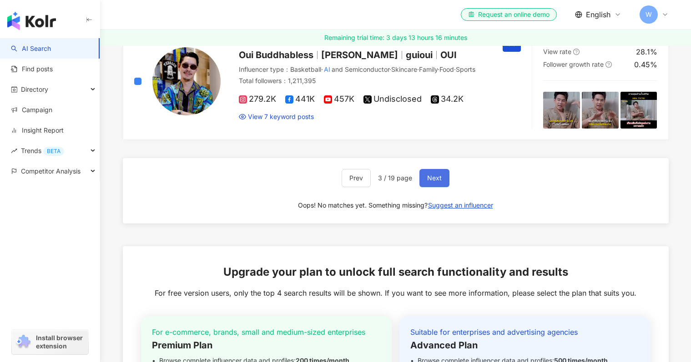
click at [435, 175] on span "Next" at bounding box center [434, 178] width 15 height 7
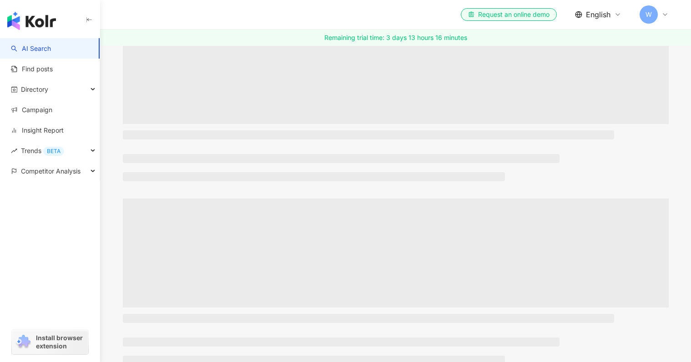
scroll to position [0, 0]
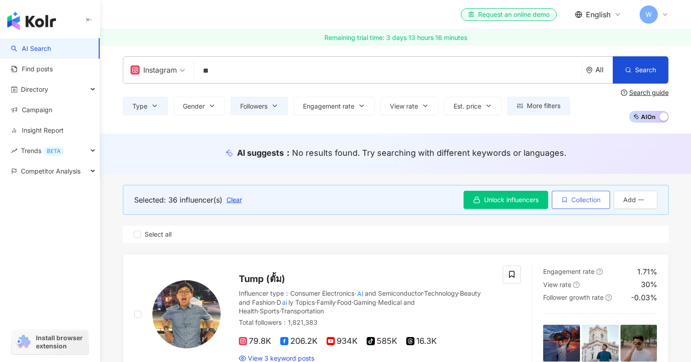
click at [579, 200] on span "Collection" at bounding box center [585, 199] width 29 height 7
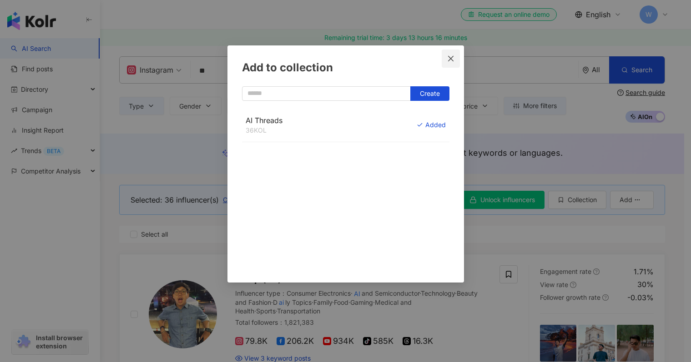
click at [447, 60] on icon "close" at bounding box center [450, 58] width 7 height 7
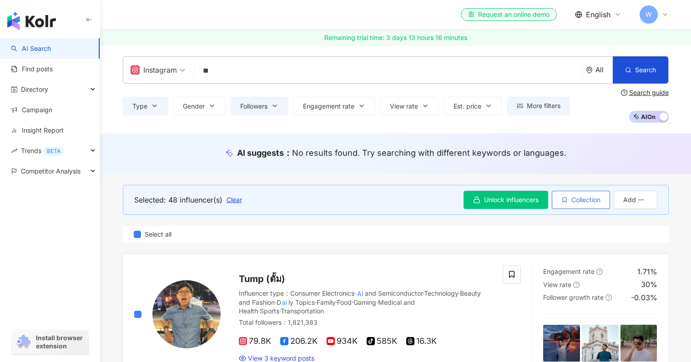
click at [583, 197] on span "Collection" at bounding box center [585, 199] width 29 height 7
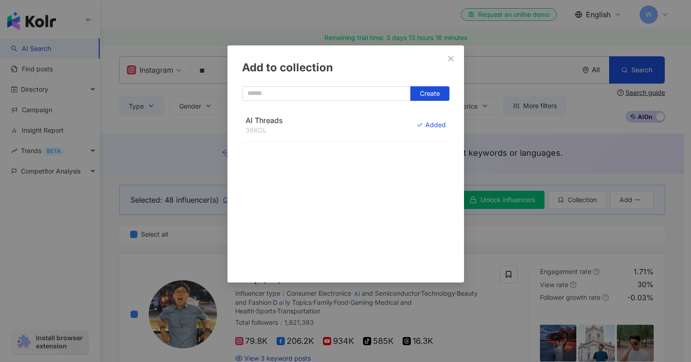
click at [383, 128] on div "AI Threads 36 KOL Added" at bounding box center [345, 125] width 207 height 35
click at [430, 131] on button "Remove from Collection" at bounding box center [406, 126] width 79 height 20
click at [424, 125] on icon "button" at bounding box center [427, 125] width 6 height 6
click at [568, 224] on div "Add to collection Create AI Threads 48 KOL Added" at bounding box center [345, 181] width 691 height 362
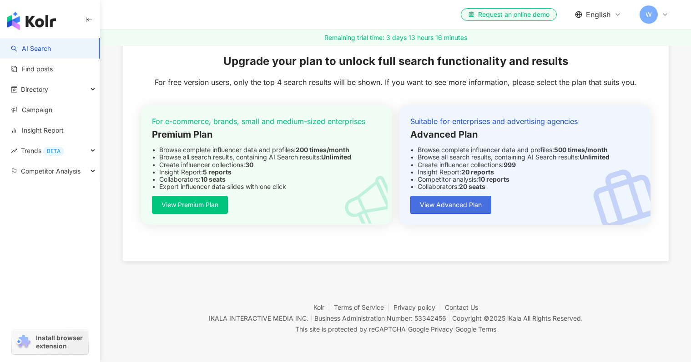
scroll to position [1702, 0]
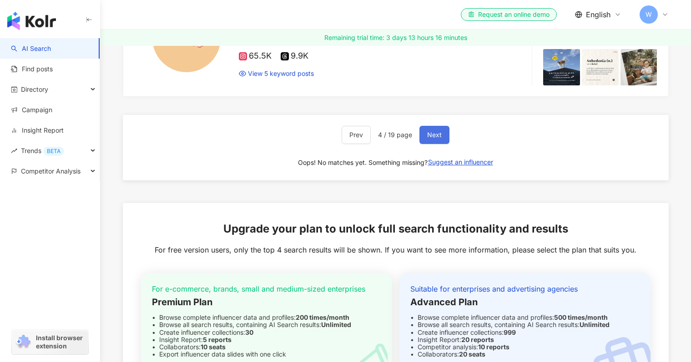
click at [443, 140] on button "Next" at bounding box center [434, 135] width 30 height 18
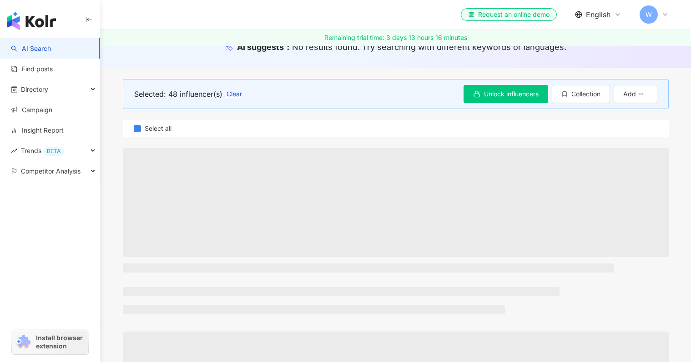
scroll to position [0, 0]
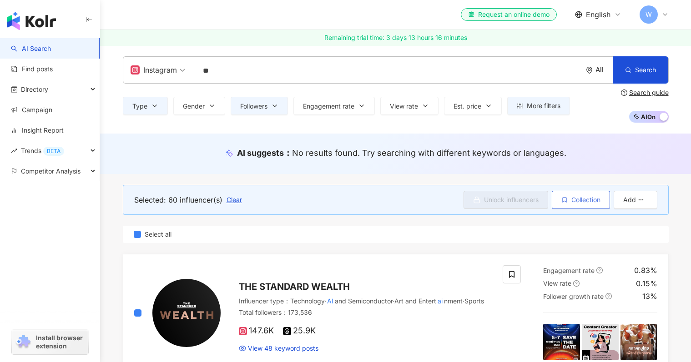
click at [585, 199] on span "Collection" at bounding box center [585, 199] width 29 height 7
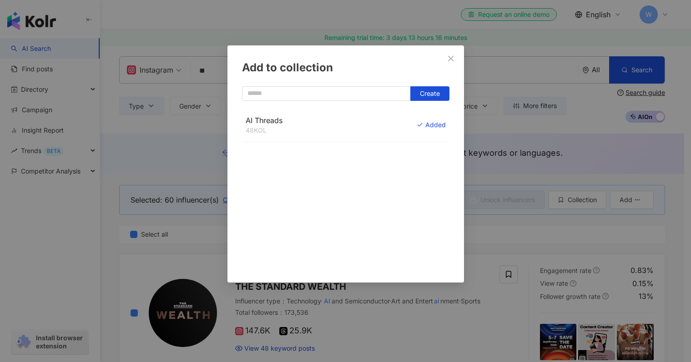
click at [333, 127] on div "AI Threads 48 KOL Added" at bounding box center [345, 125] width 207 height 35
click at [422, 126] on div "Remove from Collection" at bounding box center [406, 125] width 79 height 10
click at [425, 127] on div "Add" at bounding box center [434, 125] width 21 height 10
click at [453, 57] on icon "close" at bounding box center [450, 58] width 7 height 7
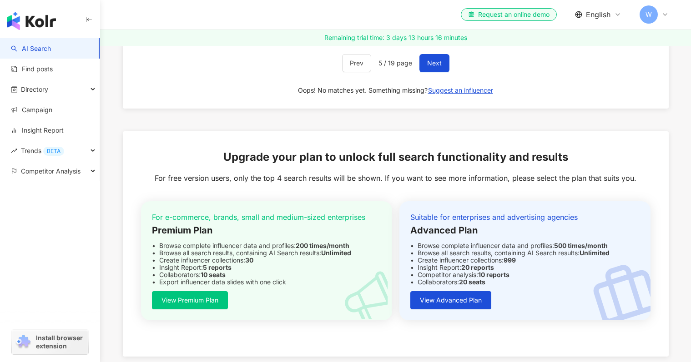
scroll to position [1731, 0]
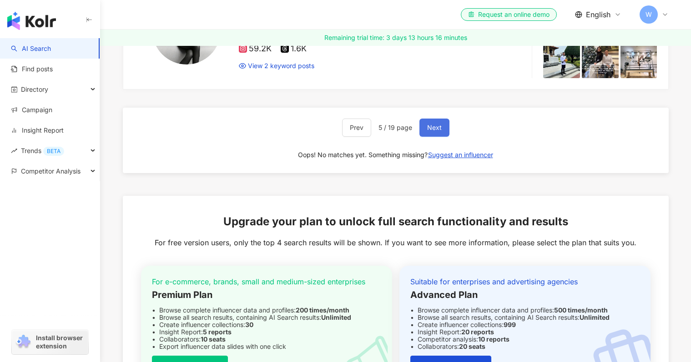
click at [430, 124] on span "Next" at bounding box center [434, 127] width 15 height 7
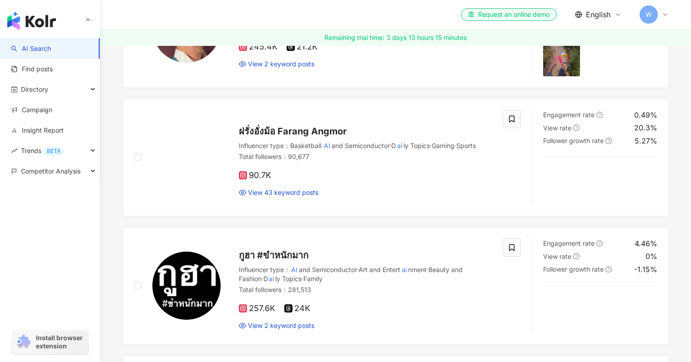
scroll to position [0, 0]
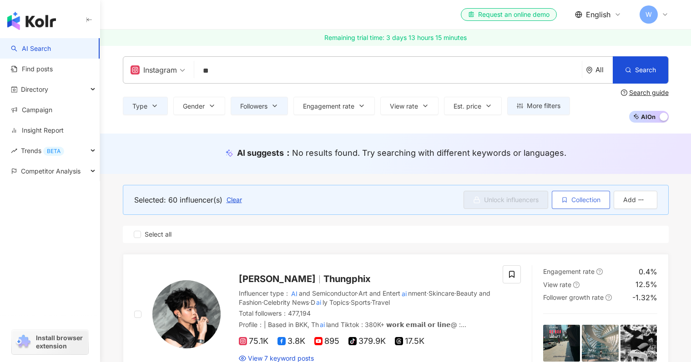
click at [573, 203] on span "Collection" at bounding box center [585, 199] width 29 height 7
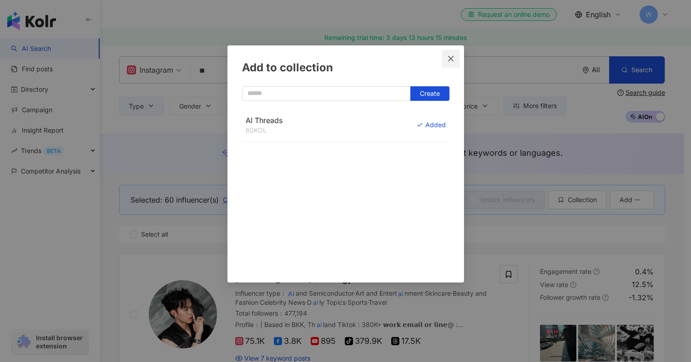
click at [450, 59] on icon "close" at bounding box center [450, 57] width 5 height 5
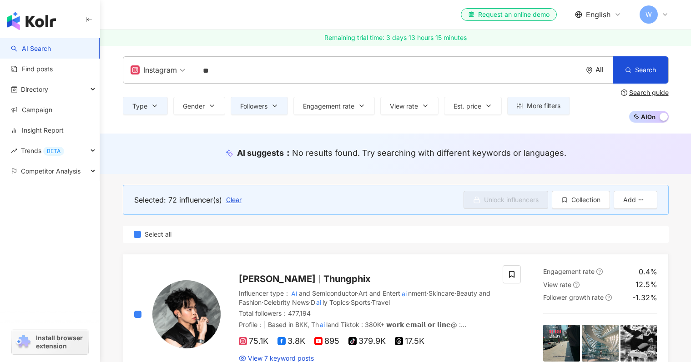
click at [503, 70] on input "**" at bounding box center [388, 70] width 380 height 17
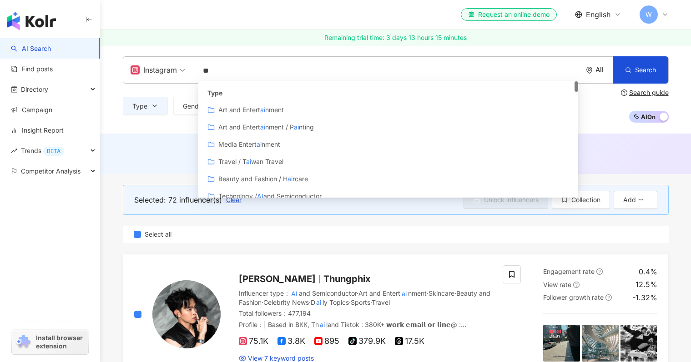
click at [634, 96] on div "Search guide" at bounding box center [649, 92] width 40 height 7
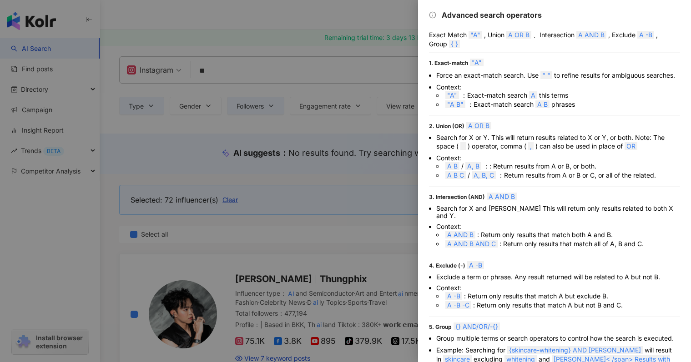
click at [221, 76] on div at bounding box center [345, 181] width 691 height 362
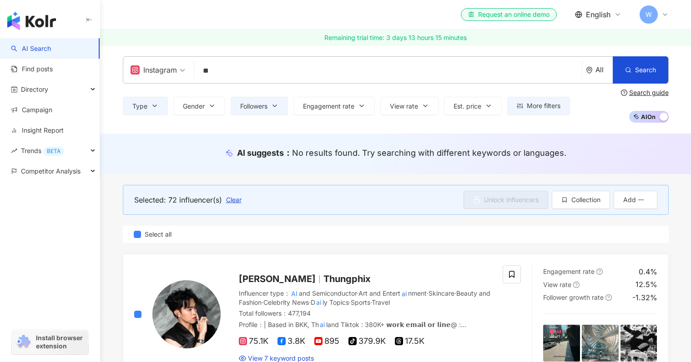
click at [203, 75] on input "**" at bounding box center [388, 70] width 380 height 17
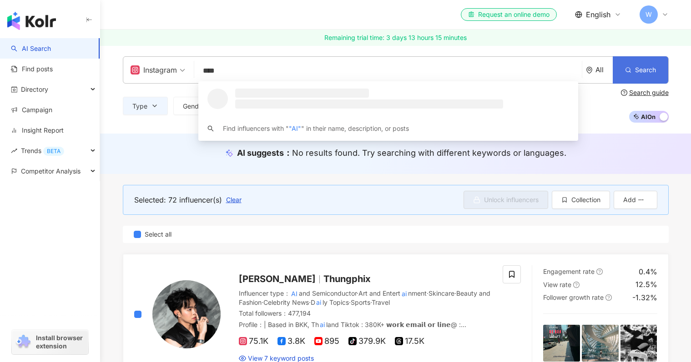
type input "****"
click at [635, 70] on span "Search" at bounding box center [645, 69] width 21 height 7
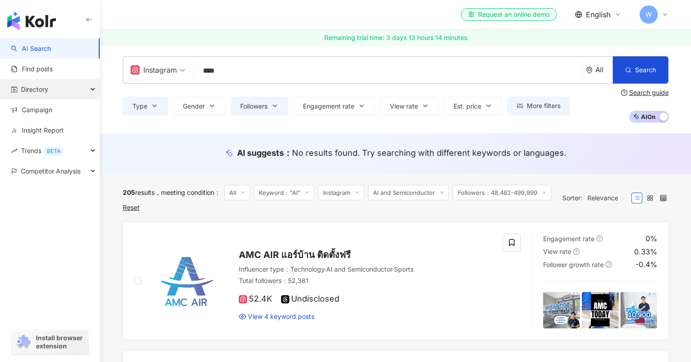
click at [74, 90] on div "Directory" at bounding box center [50, 89] width 100 height 20
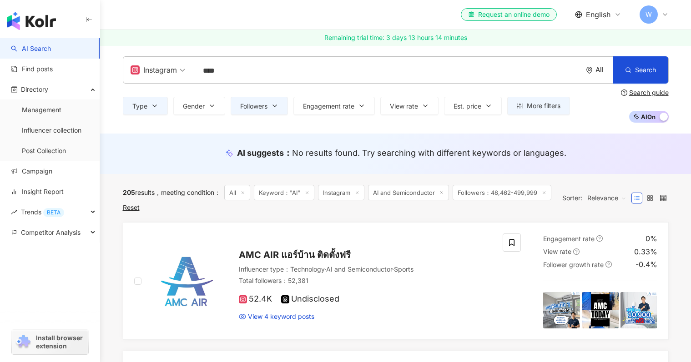
click at [640, 204] on span at bounding box center [636, 198] width 11 height 11
click at [629, 205] on div "Relevance" at bounding box center [606, 198] width 49 height 15
click at [641, 204] on span at bounding box center [636, 198] width 11 height 11
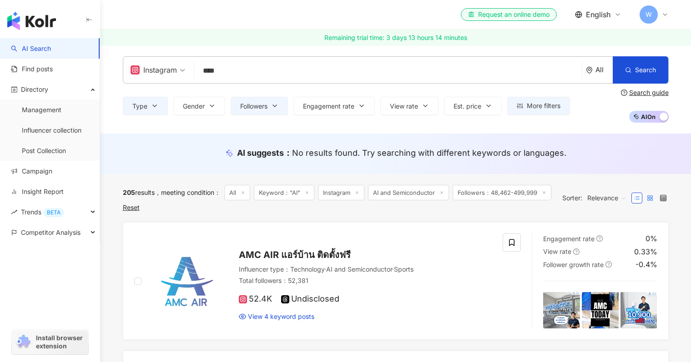
click at [648, 204] on label at bounding box center [649, 198] width 11 height 11
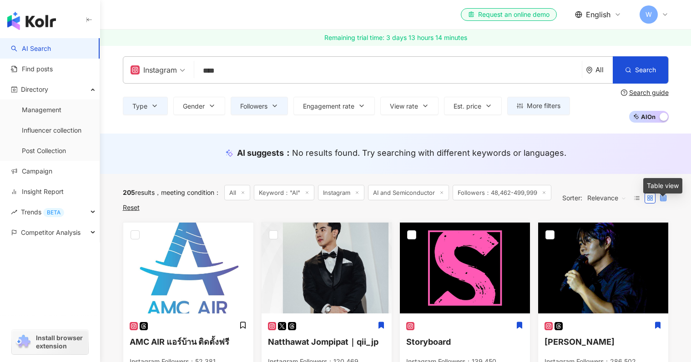
click at [665, 201] on icon at bounding box center [663, 198] width 6 height 6
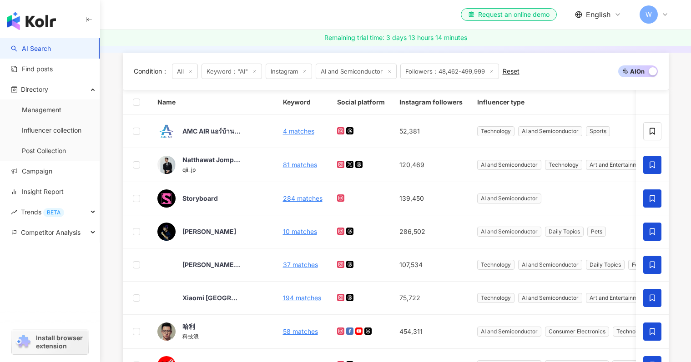
scroll to position [94, 0]
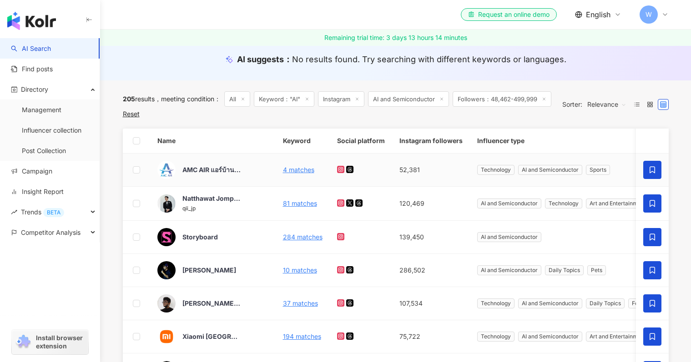
click at [653, 174] on icon at bounding box center [651, 170] width 5 height 7
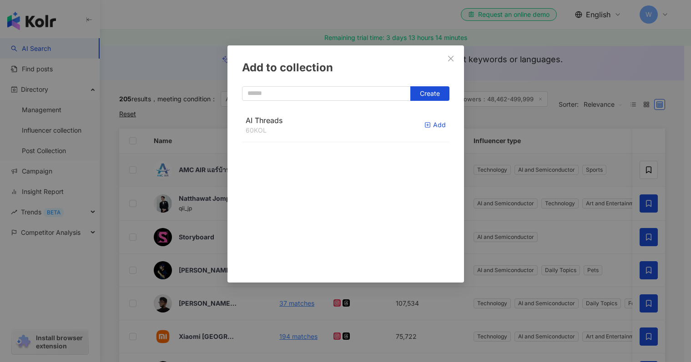
click at [426, 126] on div "Add" at bounding box center [434, 125] width 21 height 10
click at [592, 136] on div "Add to collection Create" at bounding box center [345, 181] width 691 height 362
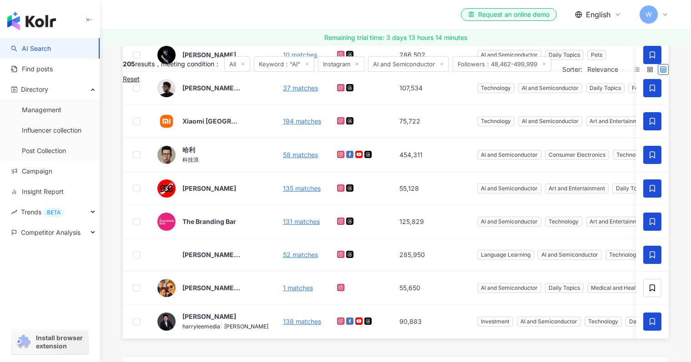
scroll to position [382, 0]
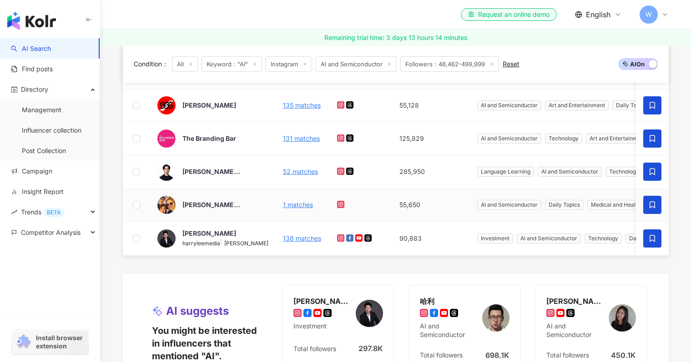
click at [654, 210] on span at bounding box center [652, 205] width 18 height 18
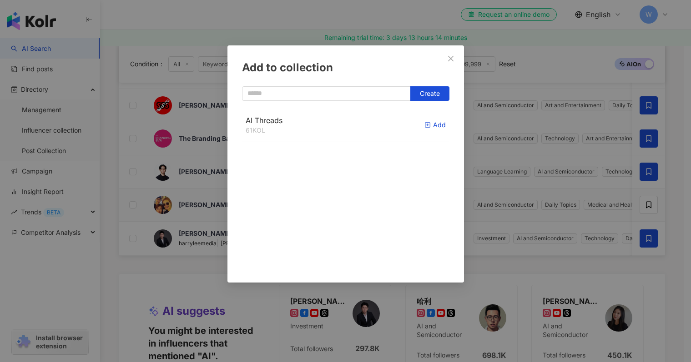
click at [429, 123] on div "Add" at bounding box center [434, 125] width 21 height 10
click at [675, 159] on div "Add to collection Create" at bounding box center [345, 181] width 691 height 362
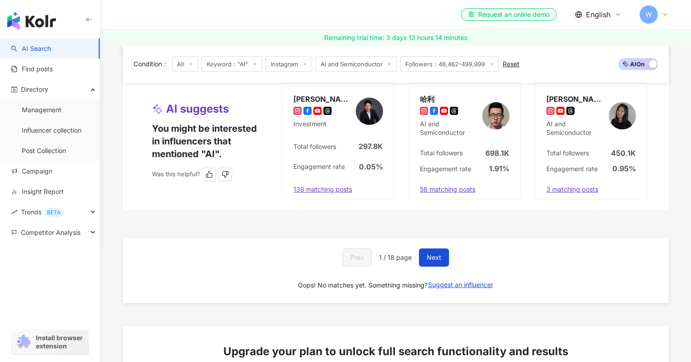
scroll to position [520, 0]
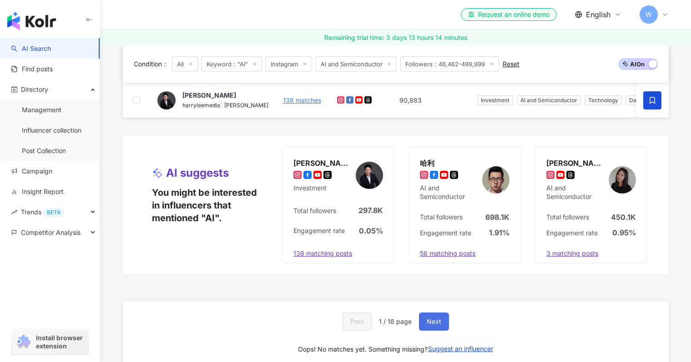
click at [436, 326] on span "Next" at bounding box center [434, 321] width 15 height 7
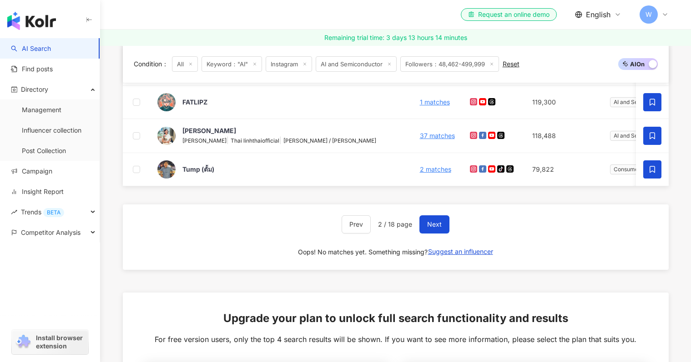
scroll to position [580, 0]
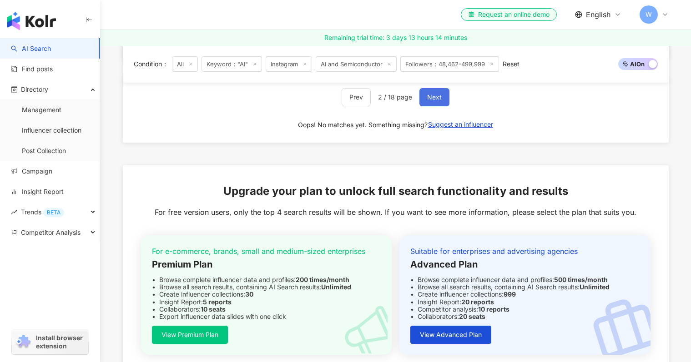
click at [438, 101] on span "Next" at bounding box center [434, 97] width 15 height 7
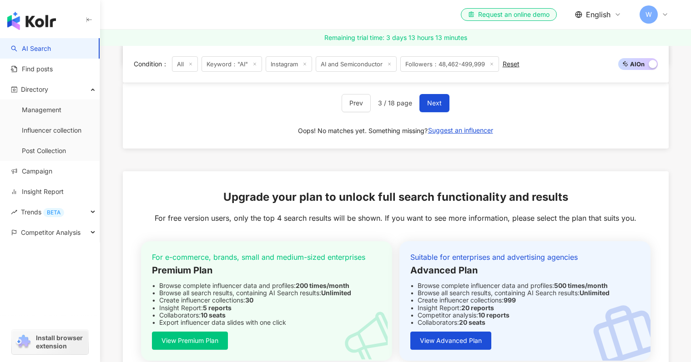
scroll to position [524, 0]
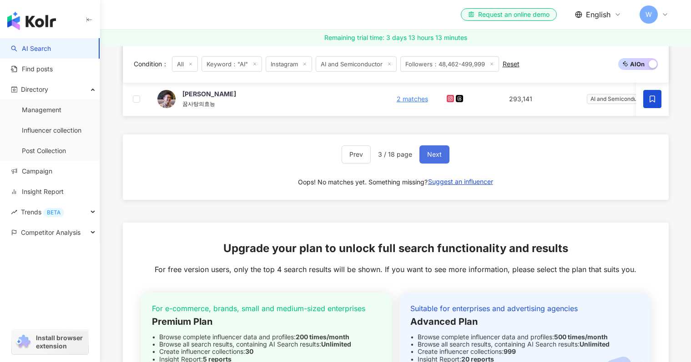
click at [441, 161] on button "Next" at bounding box center [434, 155] width 30 height 18
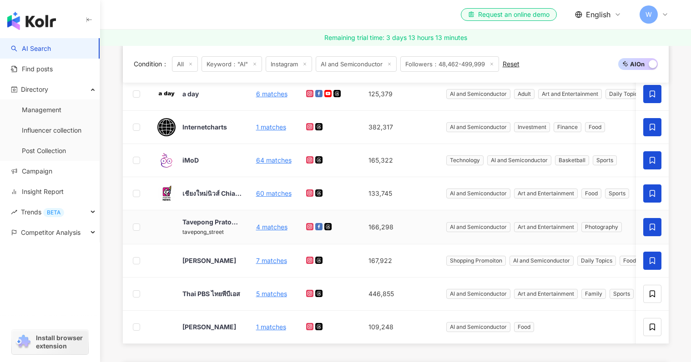
scroll to position [353, 0]
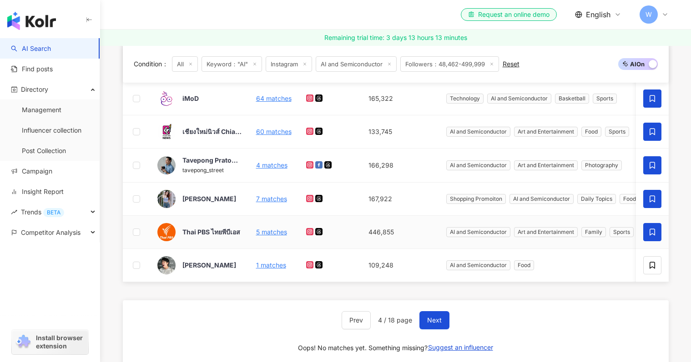
click at [650, 234] on icon at bounding box center [652, 232] width 8 height 8
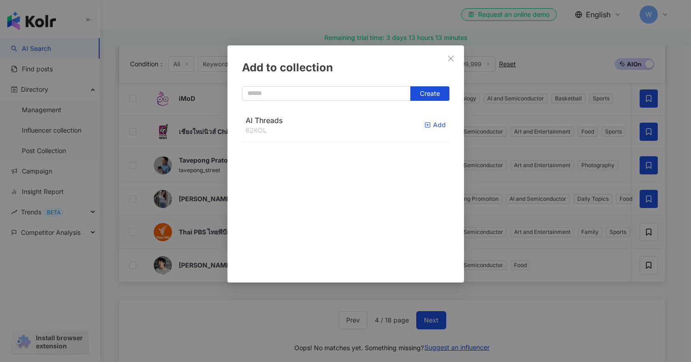
click at [427, 123] on div "Add" at bounding box center [434, 125] width 21 height 10
click at [649, 265] on div "Add to collection Create AI Threads 63 KOL Added" at bounding box center [345, 181] width 691 height 362
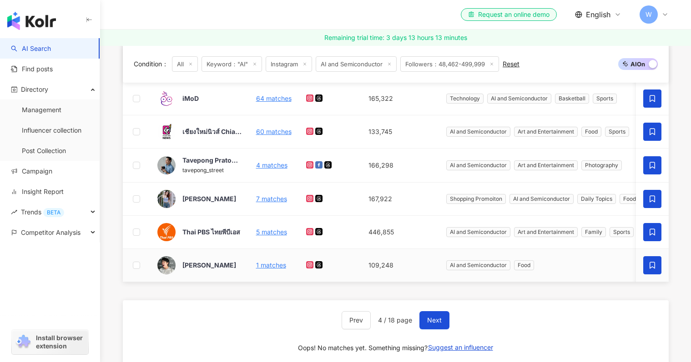
click at [648, 269] on icon at bounding box center [652, 266] width 8 height 8
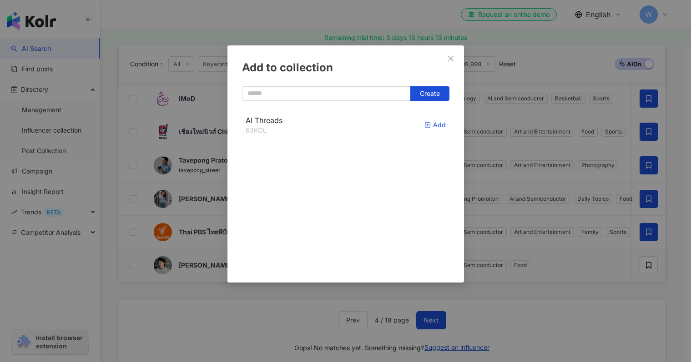
click at [425, 123] on rect "button" at bounding box center [427, 125] width 5 height 5
click at [571, 319] on div "Add to collection Create" at bounding box center [345, 181] width 691 height 362
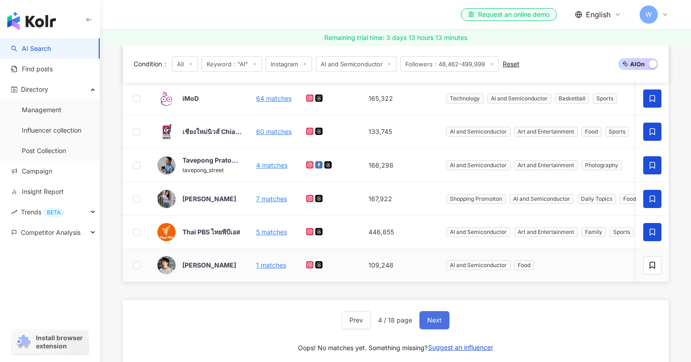
click at [437, 324] on span "Next" at bounding box center [434, 320] width 15 height 7
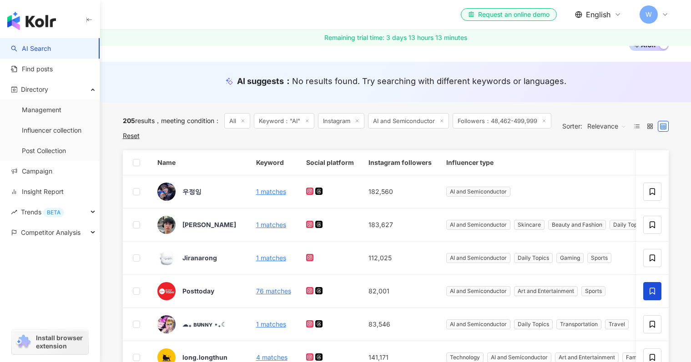
scroll to position [73, 0]
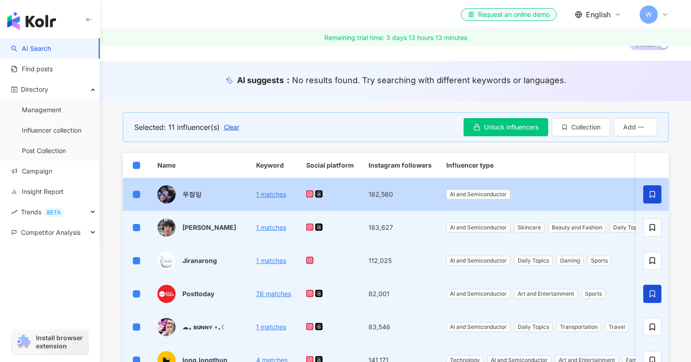
click at [643, 196] on span at bounding box center [652, 195] width 18 height 18
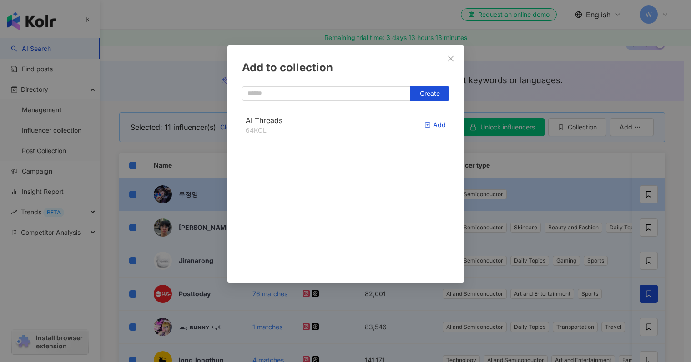
click at [424, 121] on div "Add" at bounding box center [434, 125] width 21 height 10
click at [549, 161] on div "Add to collection Create AI Threads 65 KOL Added" at bounding box center [345, 181] width 691 height 362
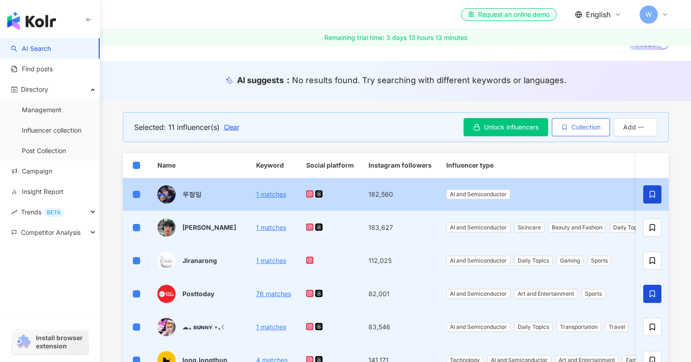
click at [588, 130] on span "Collection" at bounding box center [585, 127] width 29 height 7
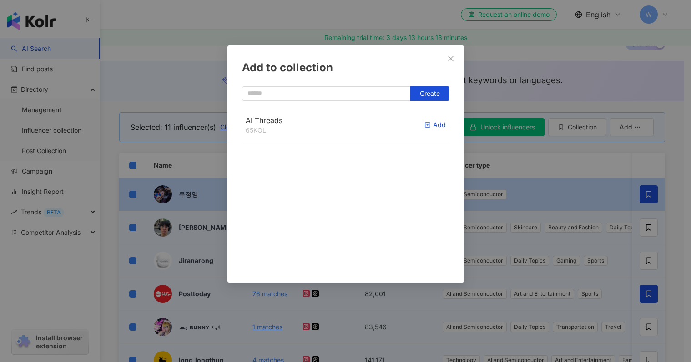
click at [432, 123] on div "Add" at bounding box center [434, 125] width 21 height 10
click at [574, 159] on div "Add to collection Create AI Threads 71 KOL Add" at bounding box center [345, 181] width 691 height 362
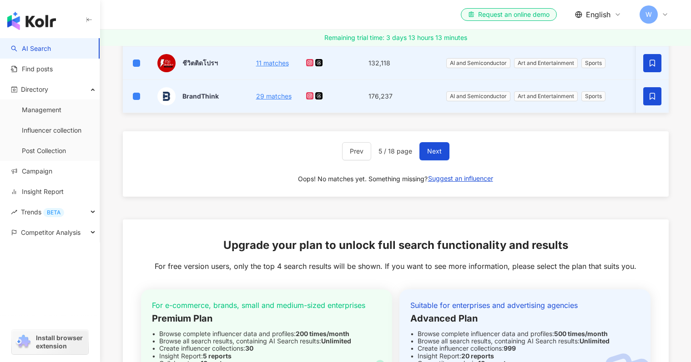
scroll to position [405, 0]
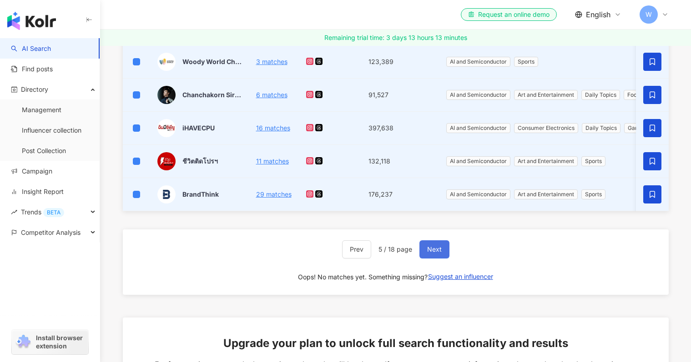
click at [435, 253] on span "Next" at bounding box center [434, 249] width 15 height 7
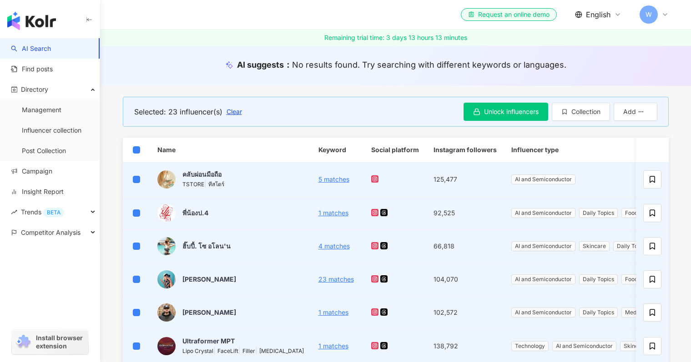
scroll to position [73, 0]
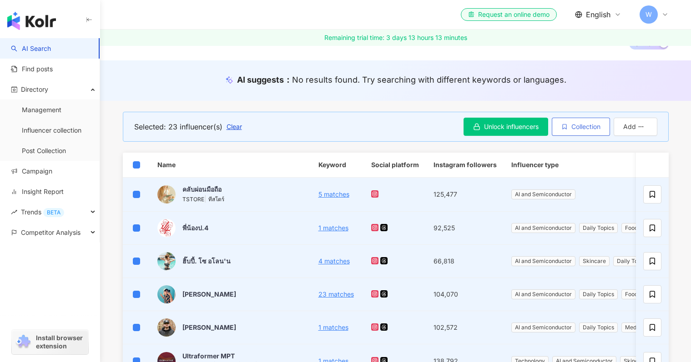
click at [590, 128] on span "Collection" at bounding box center [585, 126] width 29 height 7
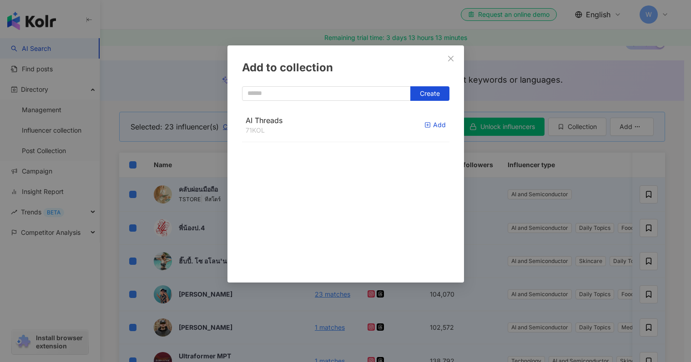
click at [426, 123] on div "Add" at bounding box center [434, 125] width 21 height 10
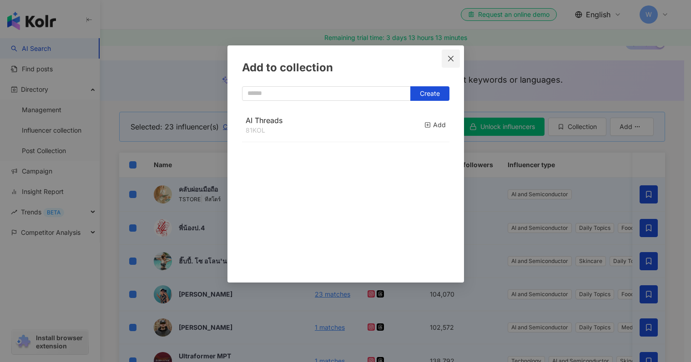
click at [452, 56] on icon "close" at bounding box center [450, 58] width 7 height 7
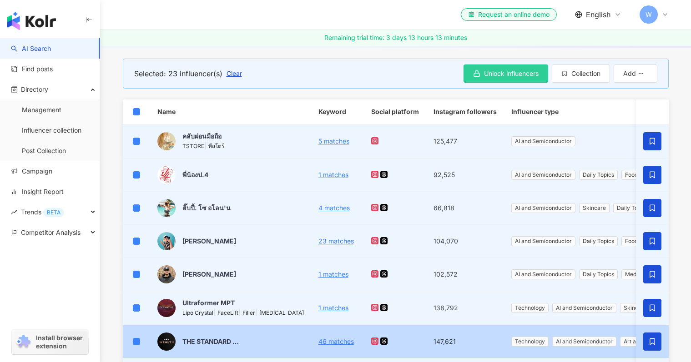
scroll to position [0, 0]
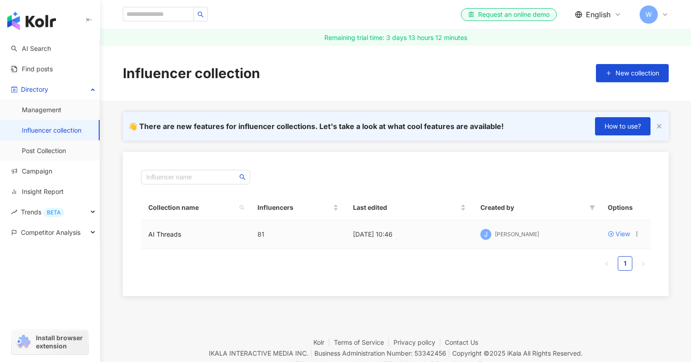
click at [187, 236] on td "AI Threads" at bounding box center [195, 235] width 109 height 29
click at [617, 235] on div "View" at bounding box center [622, 234] width 15 height 10
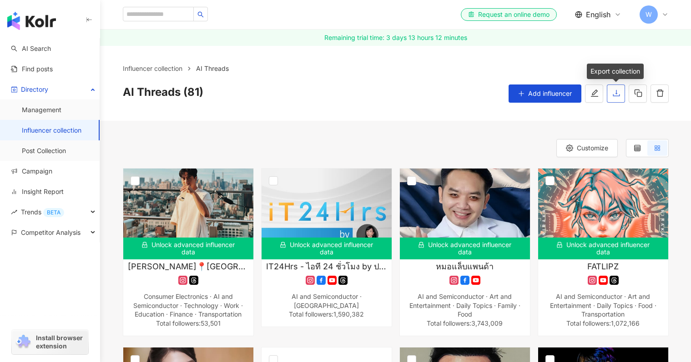
click at [619, 93] on icon "download" at bounding box center [616, 93] width 8 height 8
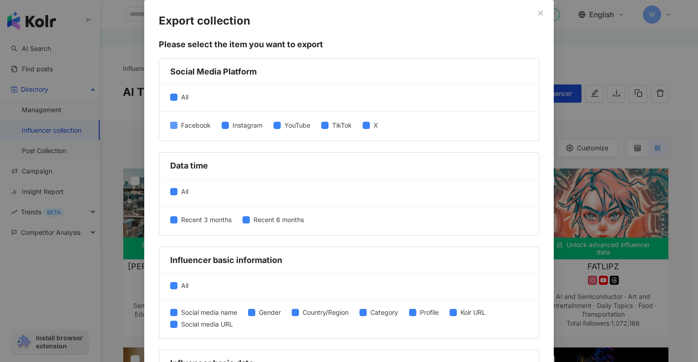
click at [177, 129] on span "Facebook" at bounding box center [195, 126] width 37 height 10
click at [232, 128] on span "Instagram" at bounding box center [247, 126] width 37 height 10
click at [286, 126] on span "YouTube" at bounding box center [297, 126] width 33 height 10
click at [328, 127] on span "TikTok" at bounding box center [341, 126] width 27 height 10
drag, startPoint x: 374, startPoint y: 126, endPoint x: 322, endPoint y: 129, distance: 51.9
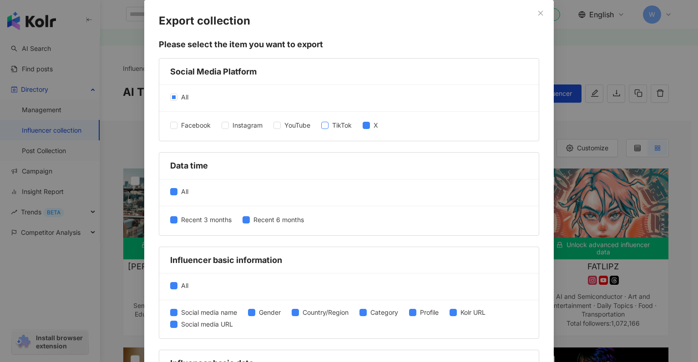
click at [374, 126] on span "X" at bounding box center [376, 126] width 12 height 10
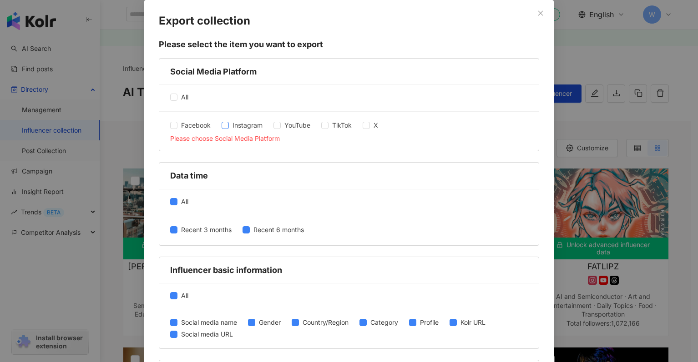
click at [232, 126] on span "Instagram" at bounding box center [247, 126] width 37 height 10
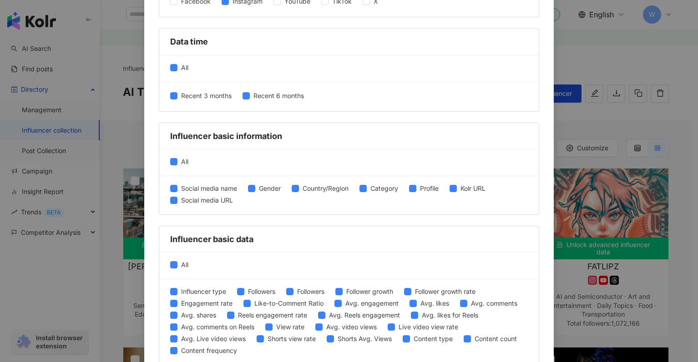
scroll to position [131, 0]
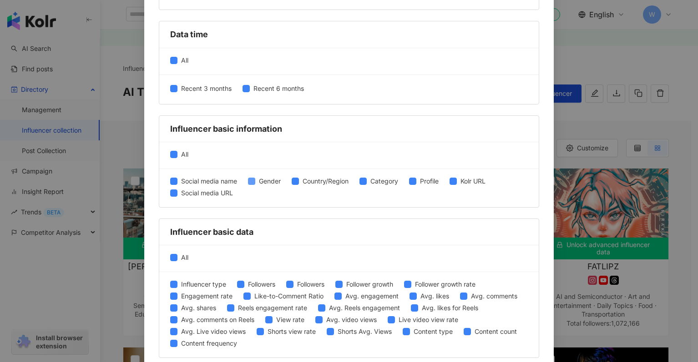
click at [274, 183] on span "Gender" at bounding box center [269, 181] width 29 height 10
click at [323, 183] on span "Country/Region" at bounding box center [325, 181] width 53 height 10
click at [391, 182] on span "Category" at bounding box center [384, 181] width 35 height 10
click at [424, 182] on span "Profile" at bounding box center [429, 181] width 26 height 10
click at [477, 183] on span "Kolr URL" at bounding box center [473, 181] width 32 height 10
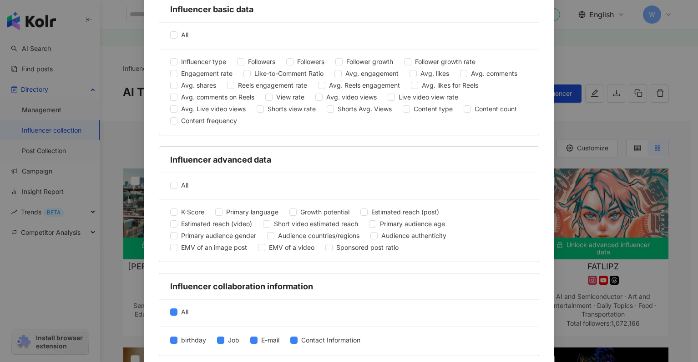
scroll to position [388, 0]
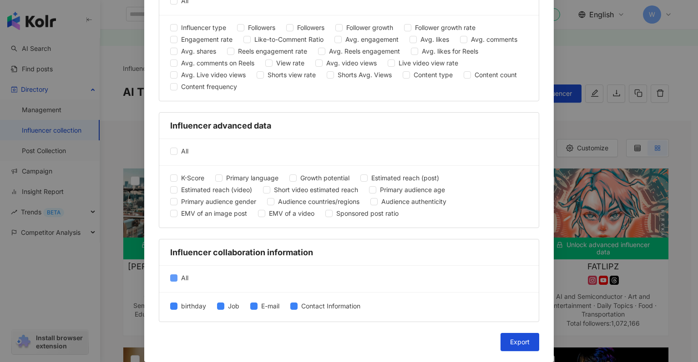
click at [177, 278] on span "All" at bounding box center [184, 278] width 15 height 10
click at [518, 339] on span "Export" at bounding box center [520, 342] width 20 height 7
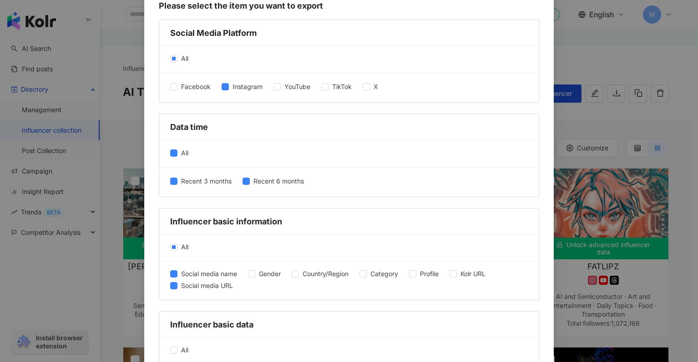
scroll to position [0, 0]
